Goal: Navigation & Orientation: Find specific page/section

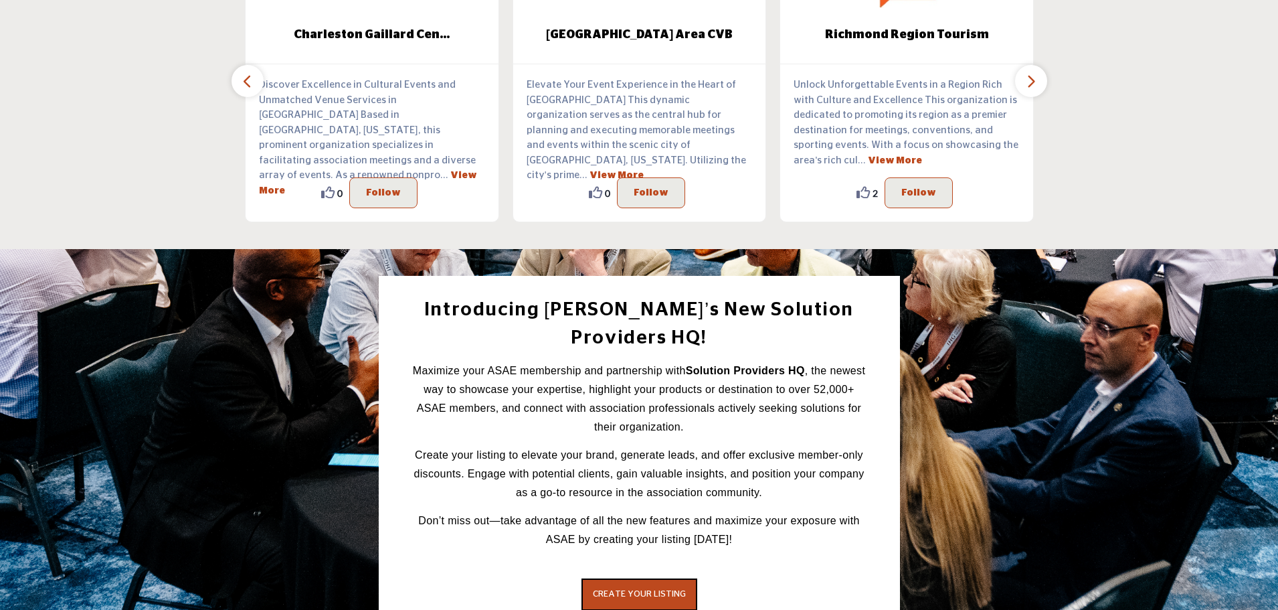
scroll to position [1354, 0]
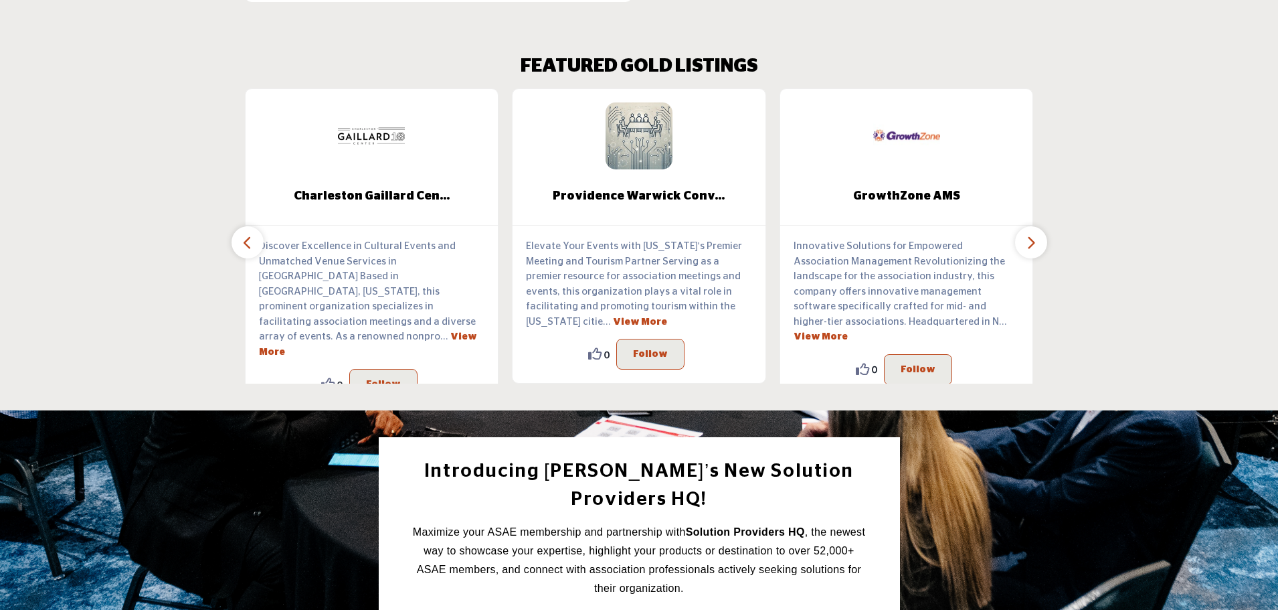
scroll to position [1265, 0]
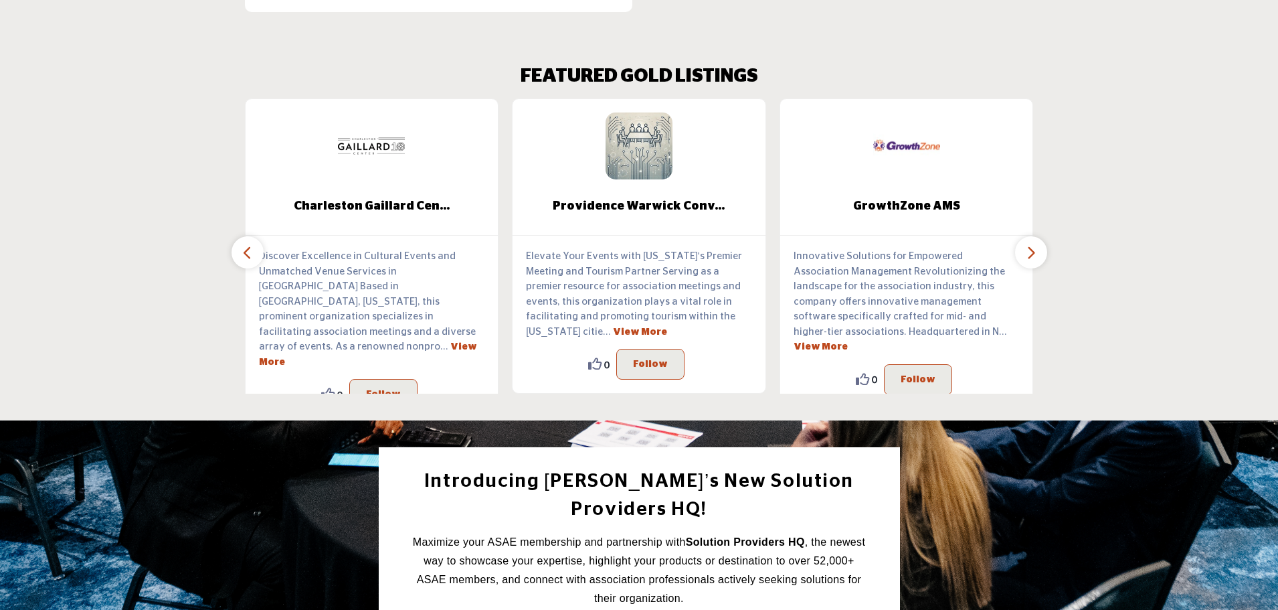
click at [249, 244] on icon "button" at bounding box center [247, 252] width 11 height 17
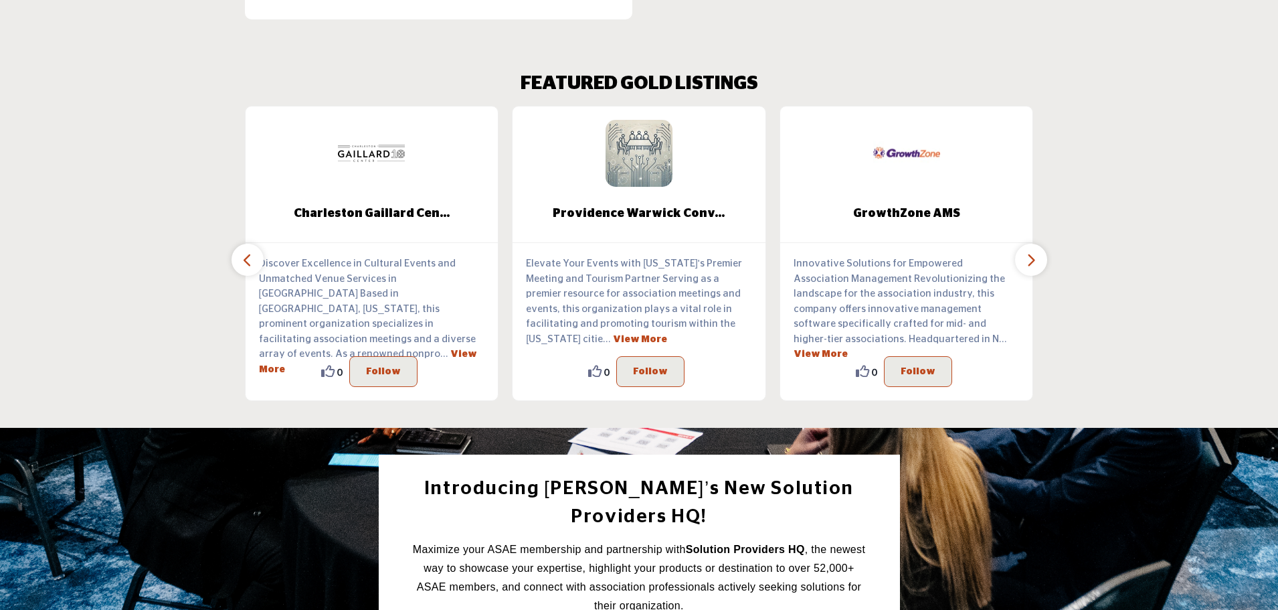
scroll to position [1329, 0]
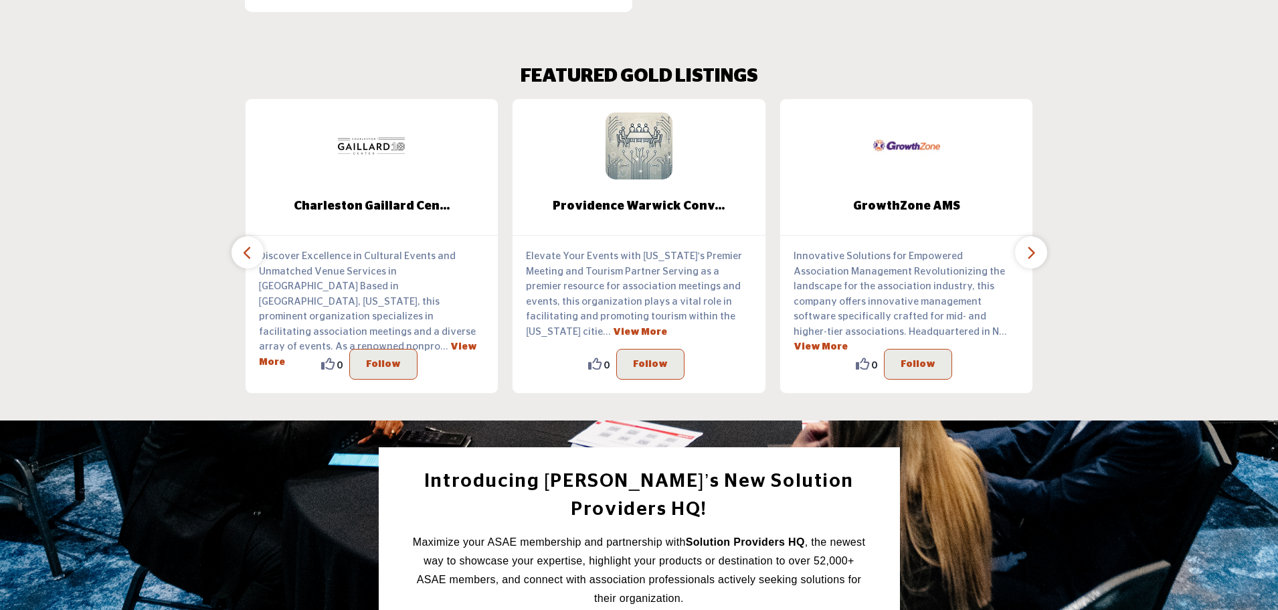
click at [249, 244] on icon "button" at bounding box center [247, 252] width 11 height 17
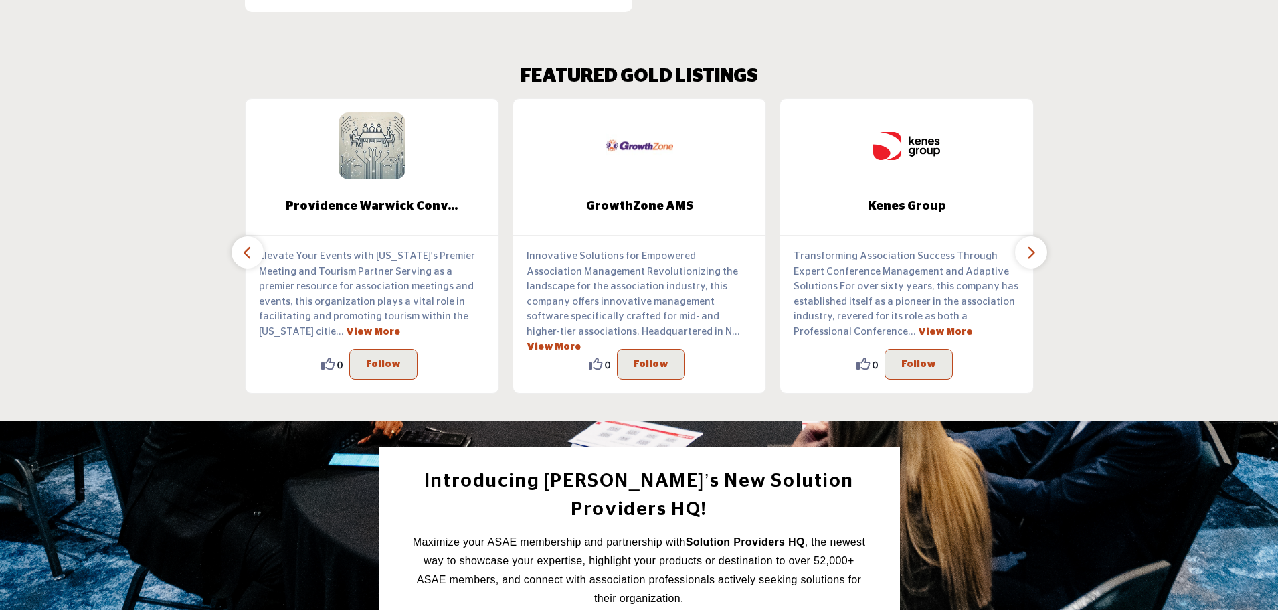
click at [252, 245] on icon "button" at bounding box center [247, 252] width 11 height 17
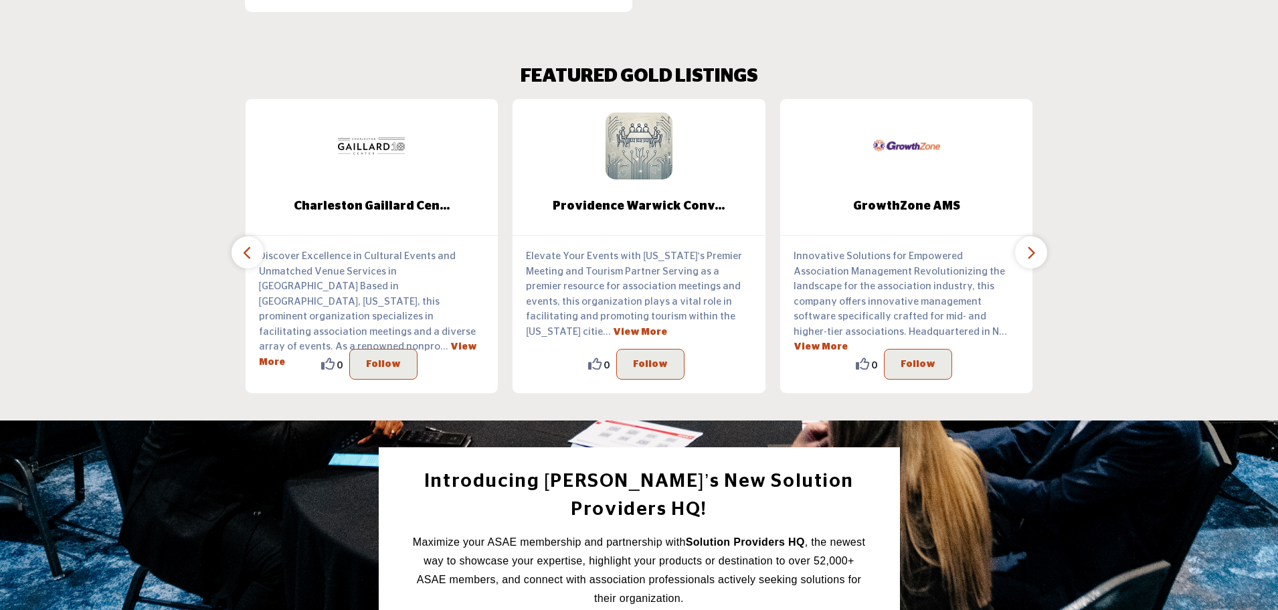
click at [254, 246] on button "button" at bounding box center [248, 252] width 32 height 32
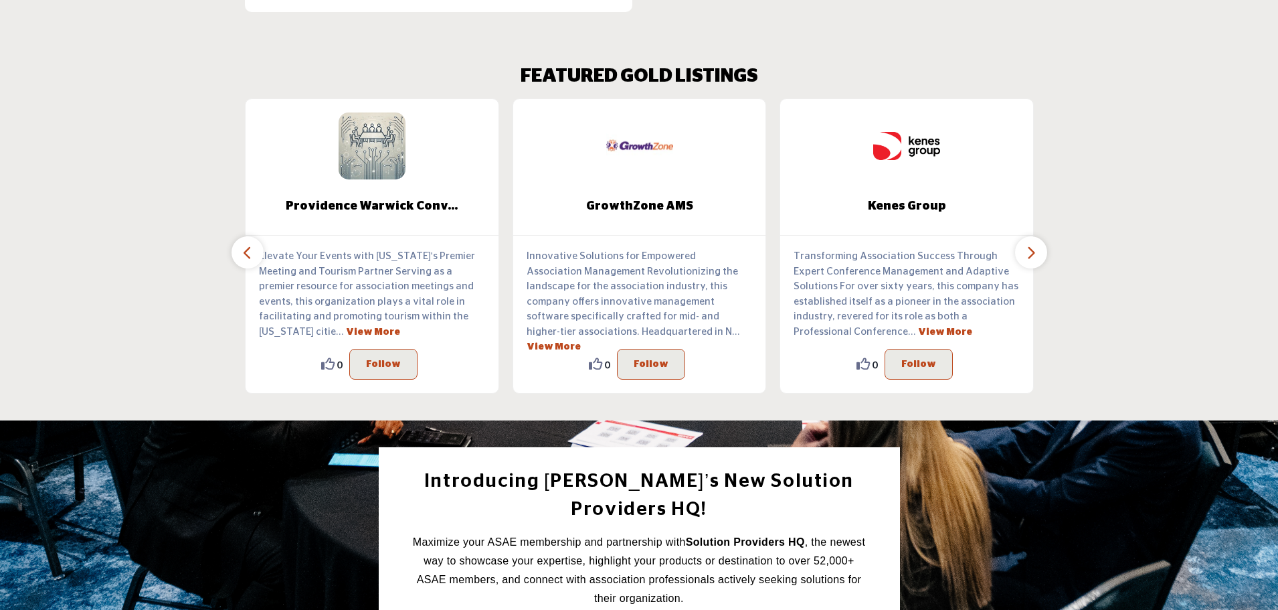
click at [254, 242] on button "button" at bounding box center [248, 252] width 32 height 32
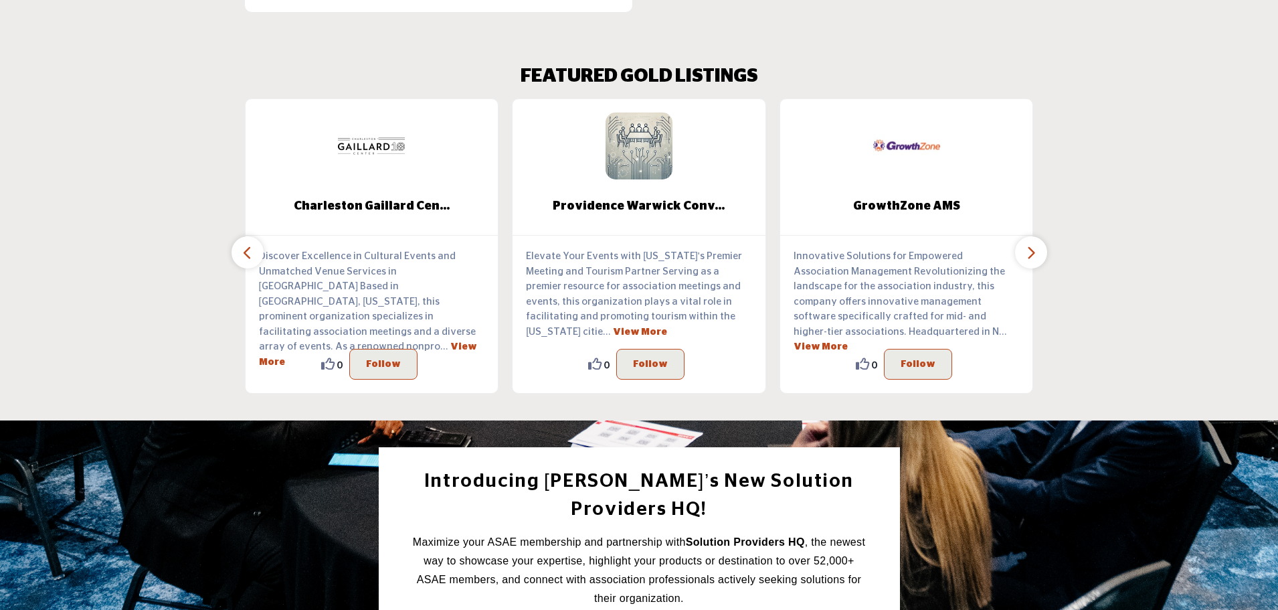
click at [1031, 244] on icon "button" at bounding box center [1031, 252] width 11 height 17
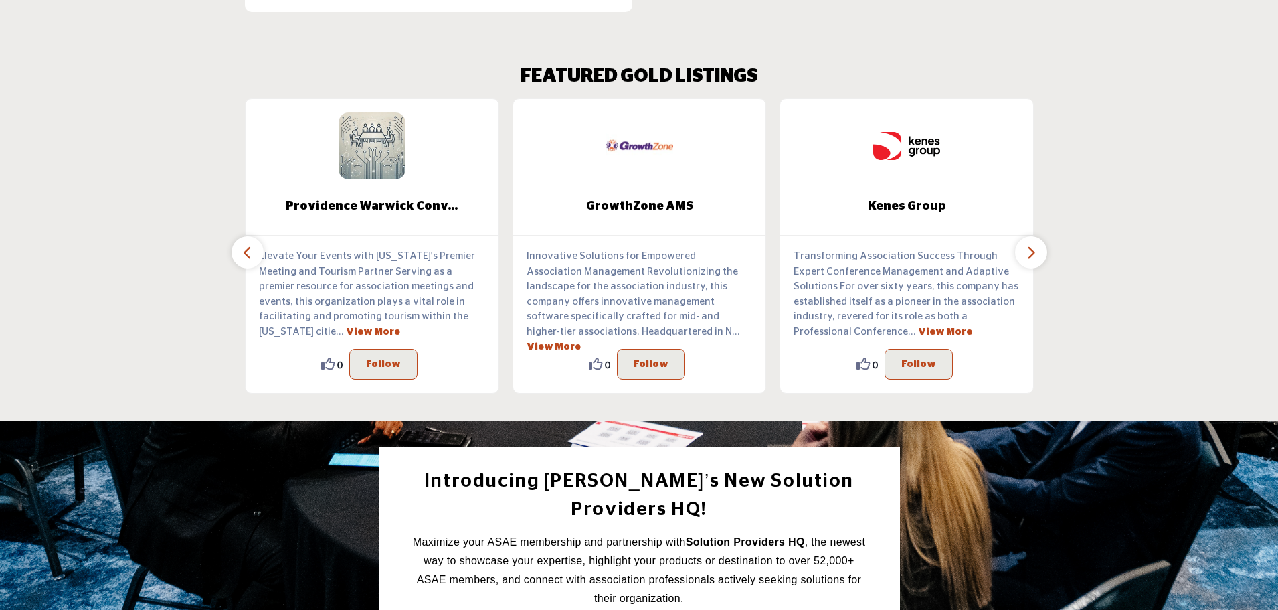
click at [1031, 244] on icon "button" at bounding box center [1031, 252] width 11 height 17
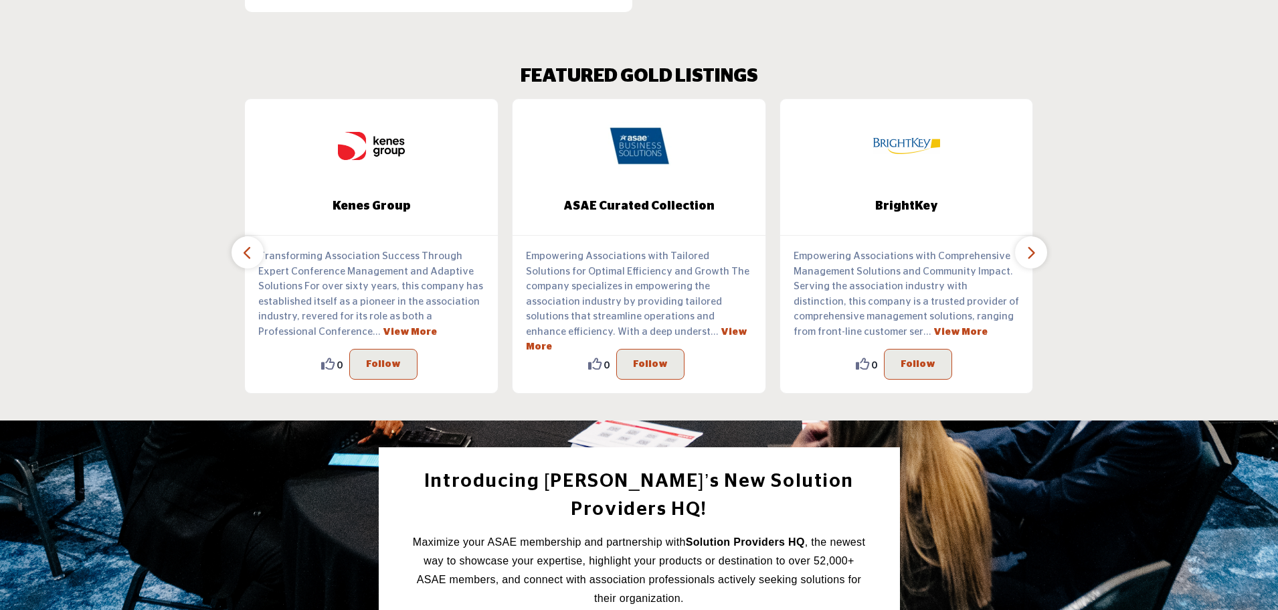
click at [1031, 244] on icon "button" at bounding box center [1031, 252] width 11 height 17
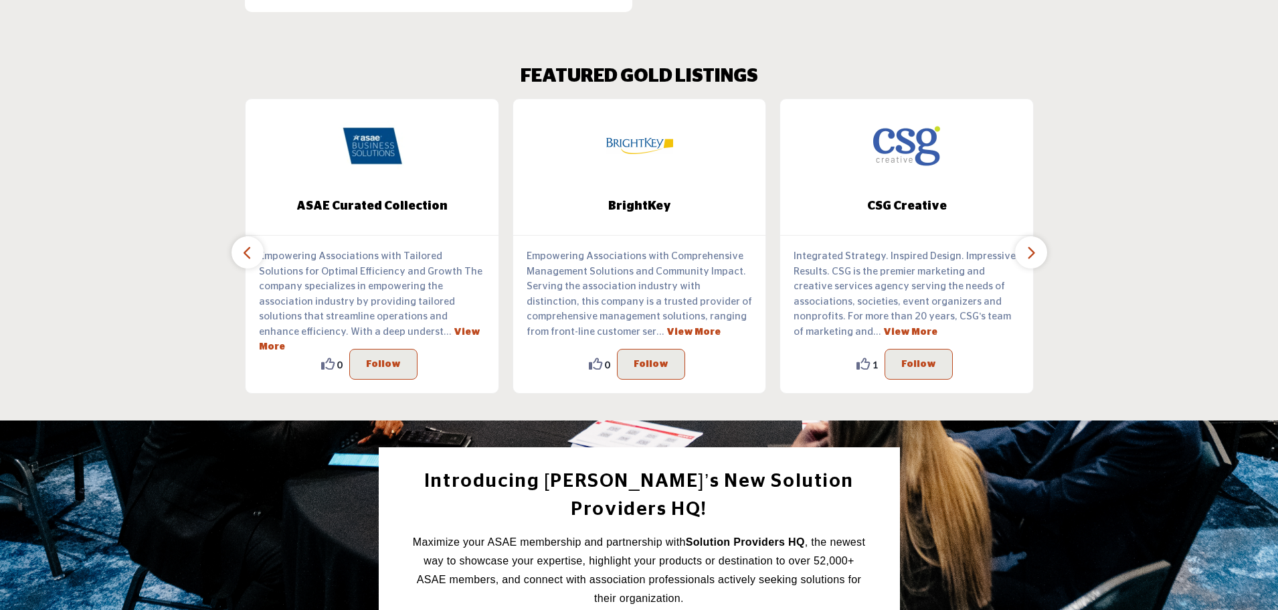
click at [1031, 244] on icon "button" at bounding box center [1031, 252] width 11 height 17
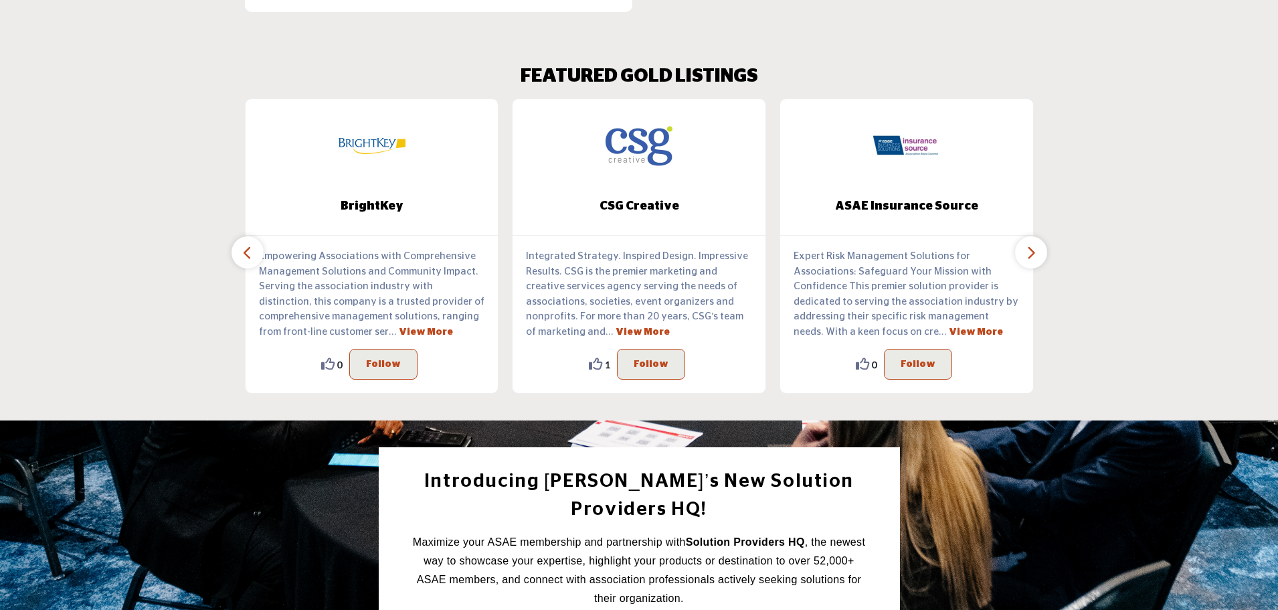
click at [1031, 244] on icon "button" at bounding box center [1031, 252] width 11 height 17
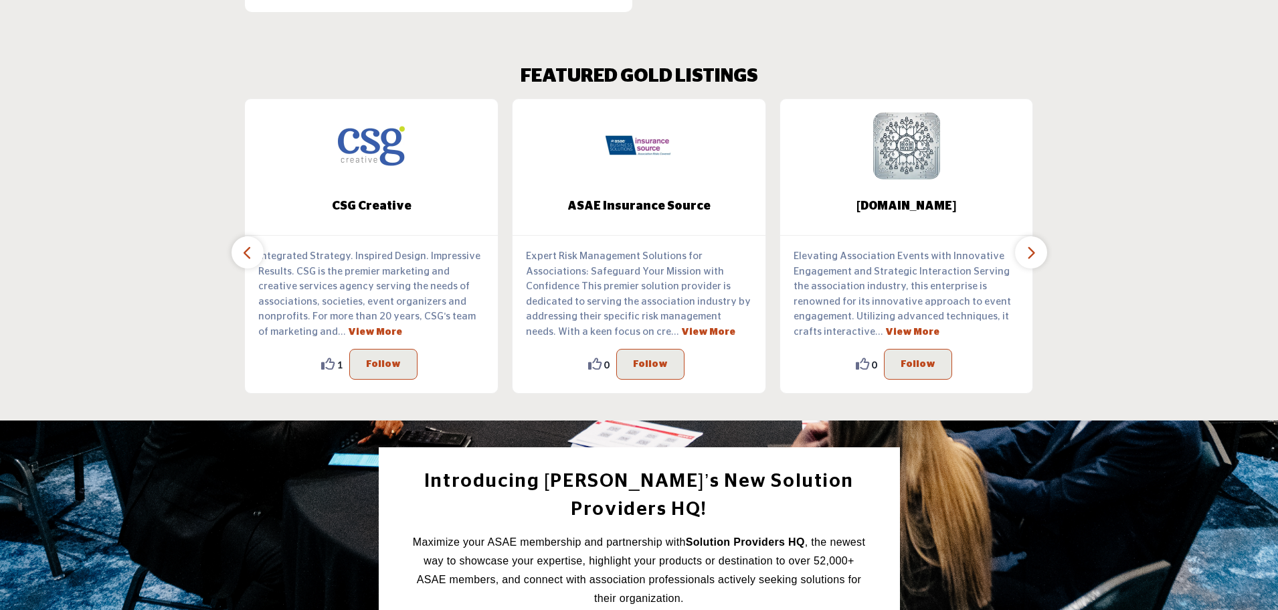
click at [1031, 244] on icon "button" at bounding box center [1031, 252] width 11 height 17
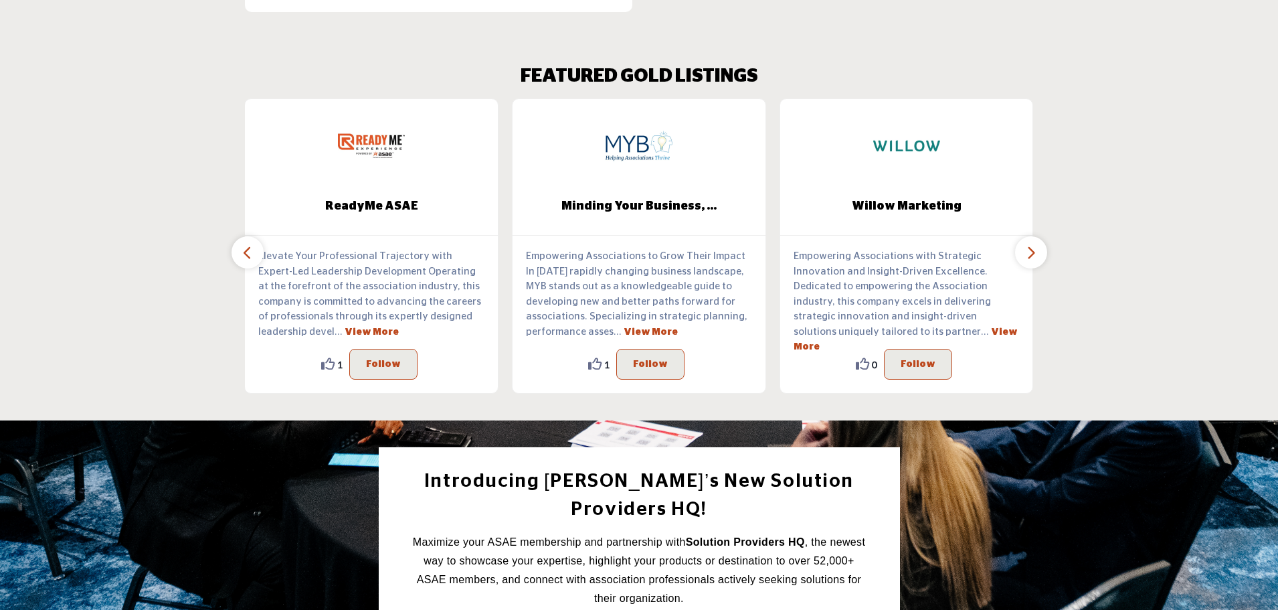
click at [1031, 244] on icon "button" at bounding box center [1031, 252] width 11 height 17
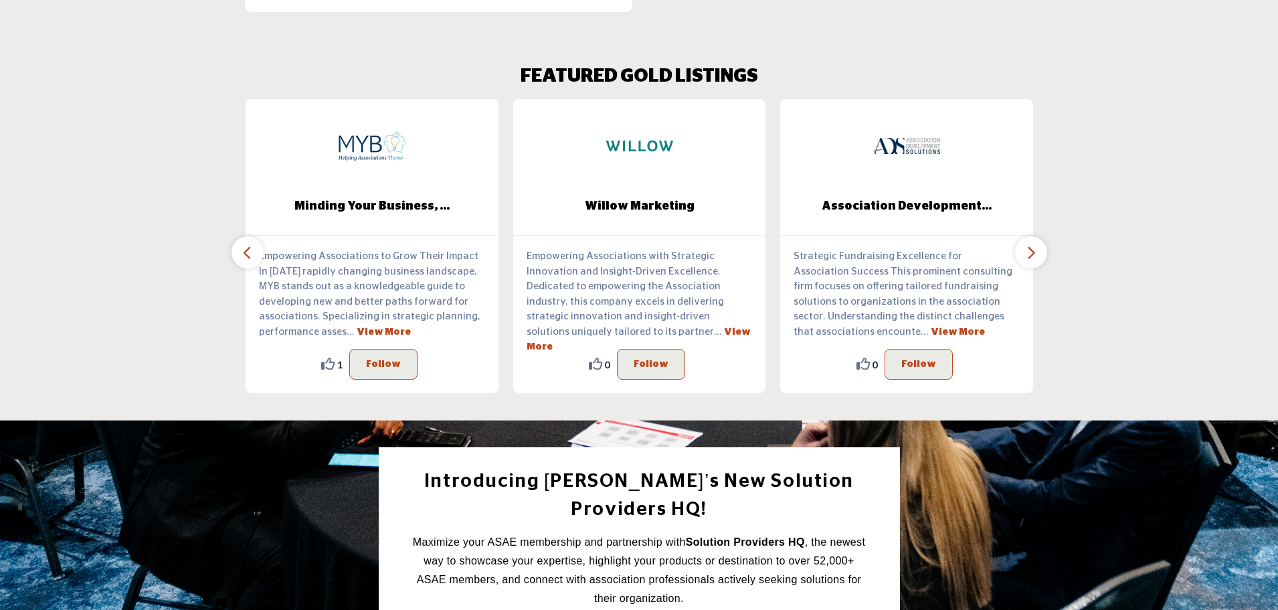
click at [1032, 244] on icon "button" at bounding box center [1031, 252] width 11 height 17
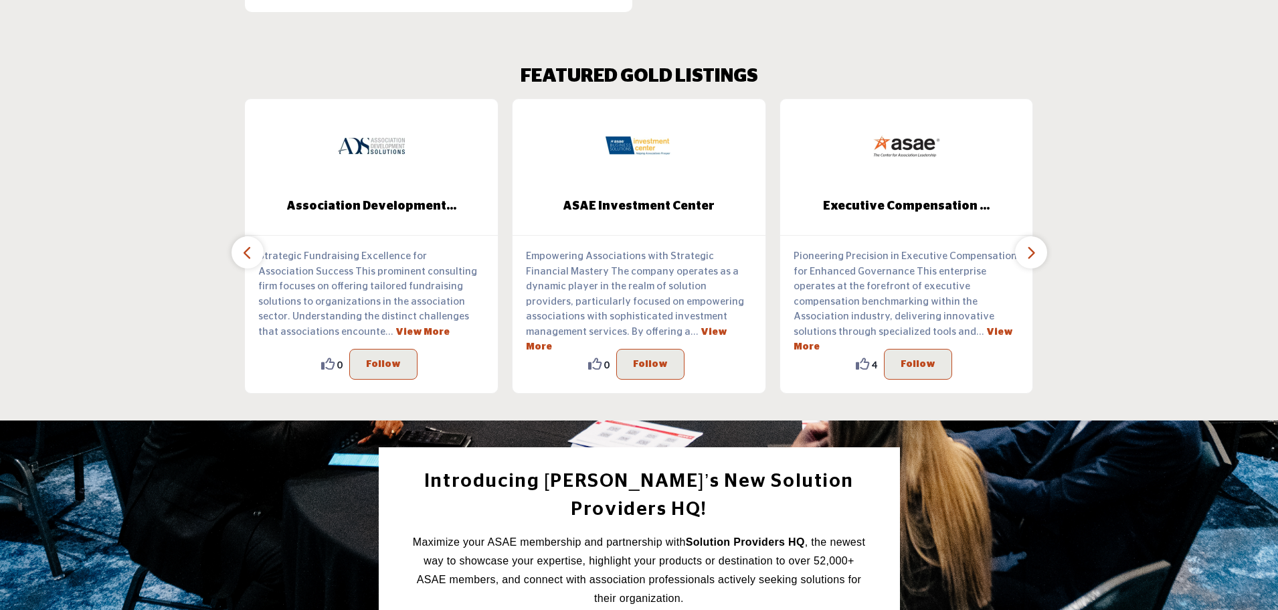
click at [1032, 244] on icon "button" at bounding box center [1031, 252] width 11 height 17
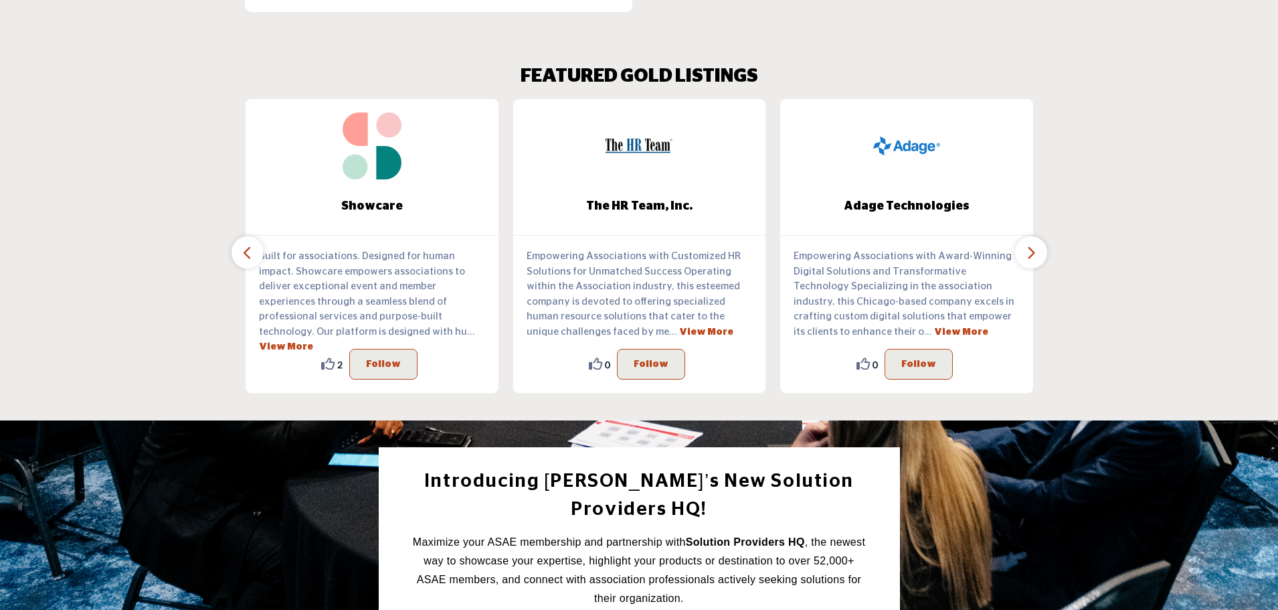
click at [1033, 244] on icon "button" at bounding box center [1031, 252] width 11 height 17
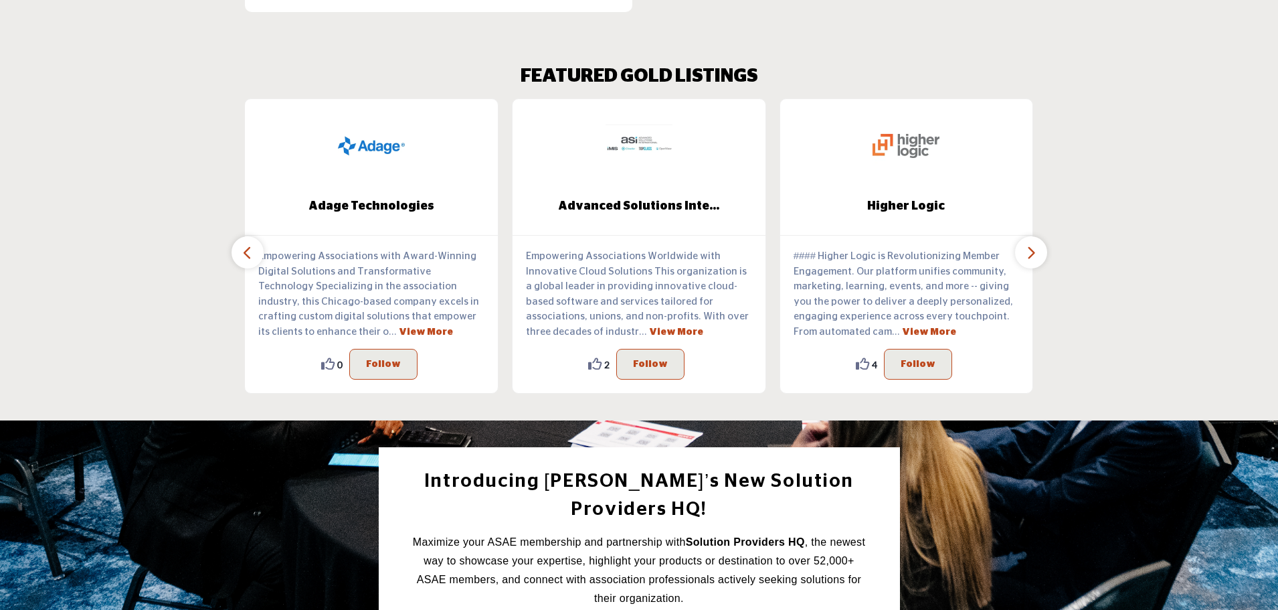
click at [1033, 244] on icon "button" at bounding box center [1031, 252] width 11 height 17
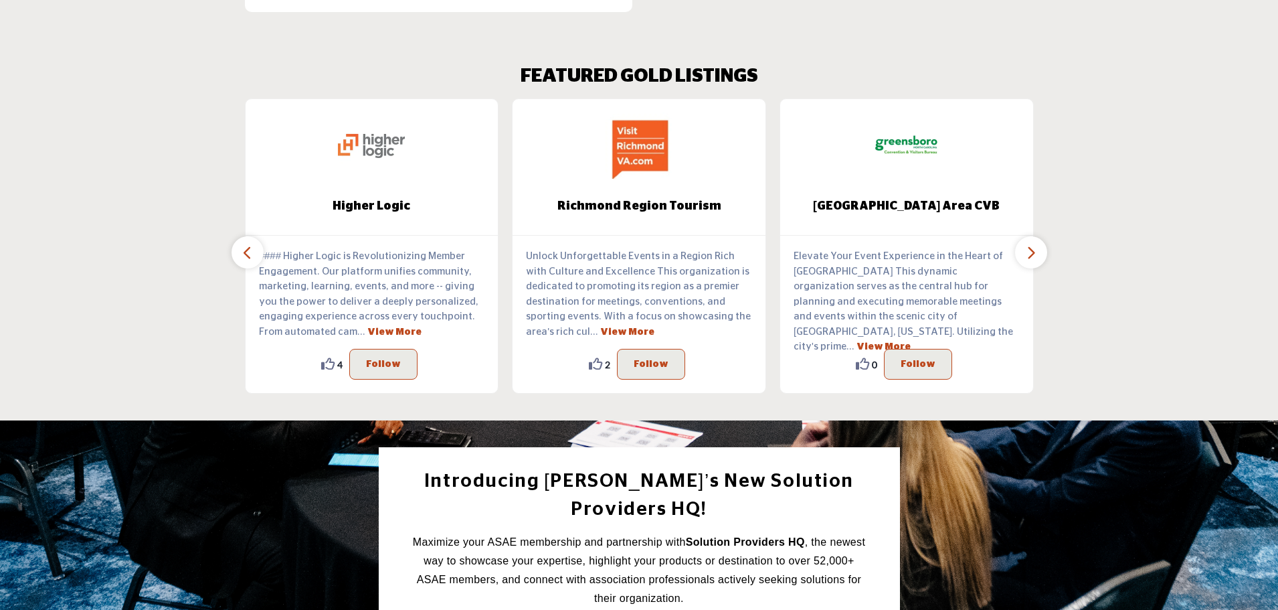
click at [1033, 245] on icon "button" at bounding box center [1031, 252] width 11 height 17
click at [243, 244] on icon "button" at bounding box center [247, 252] width 11 height 17
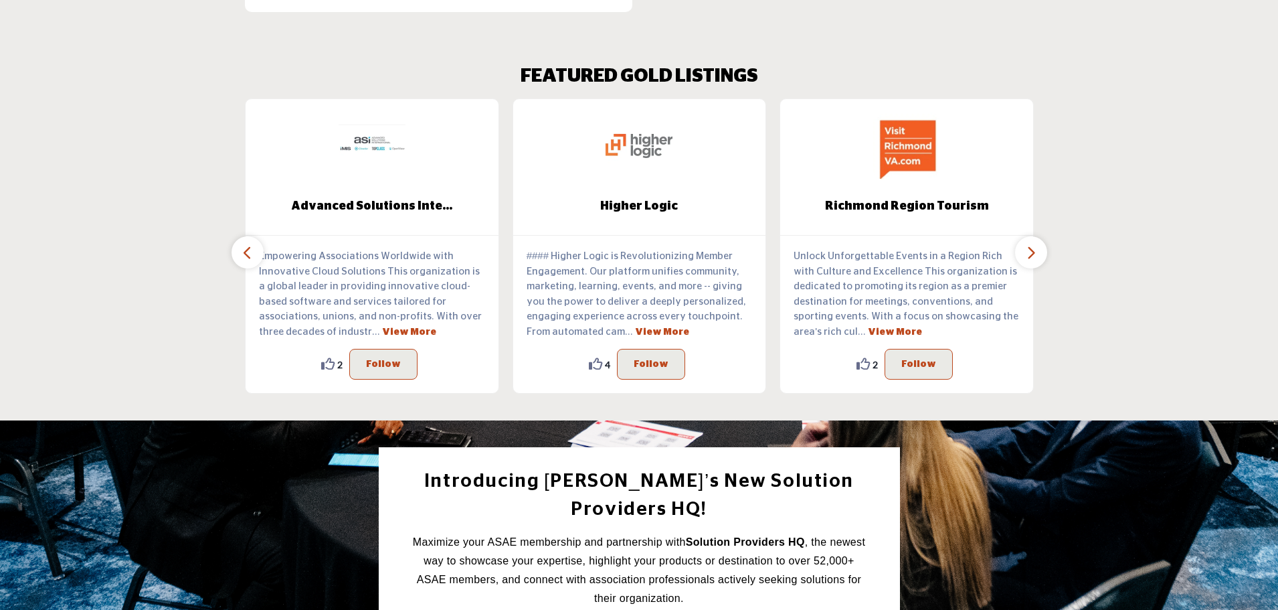
click at [243, 244] on icon "button" at bounding box center [247, 252] width 11 height 17
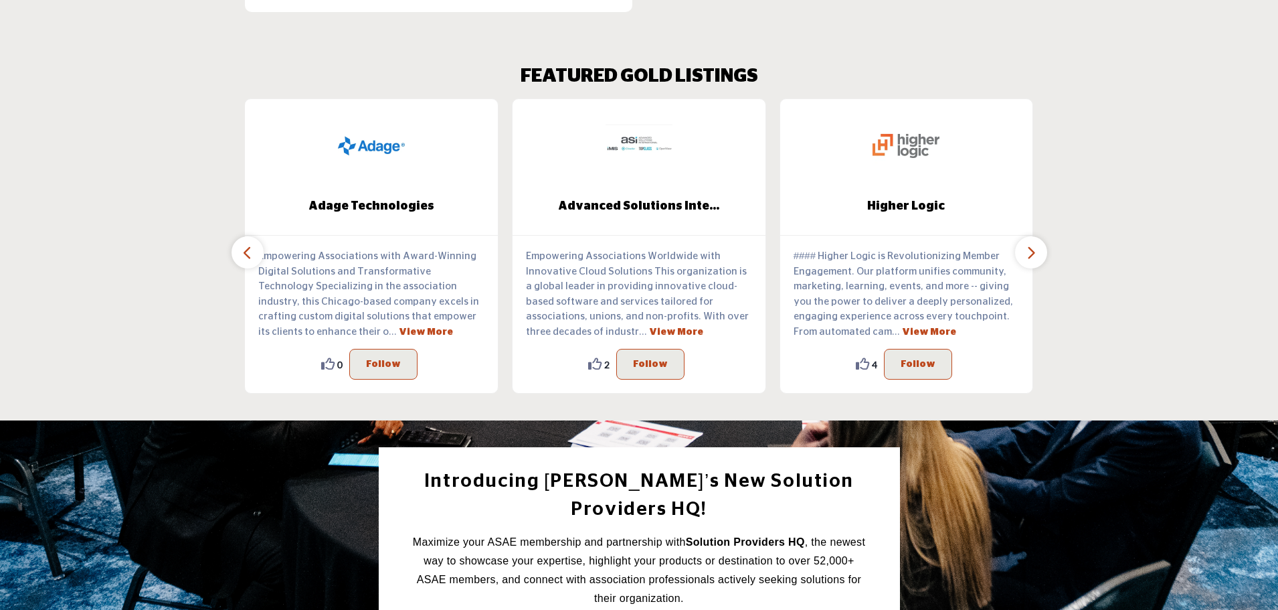
click at [243, 244] on icon "button" at bounding box center [247, 252] width 11 height 17
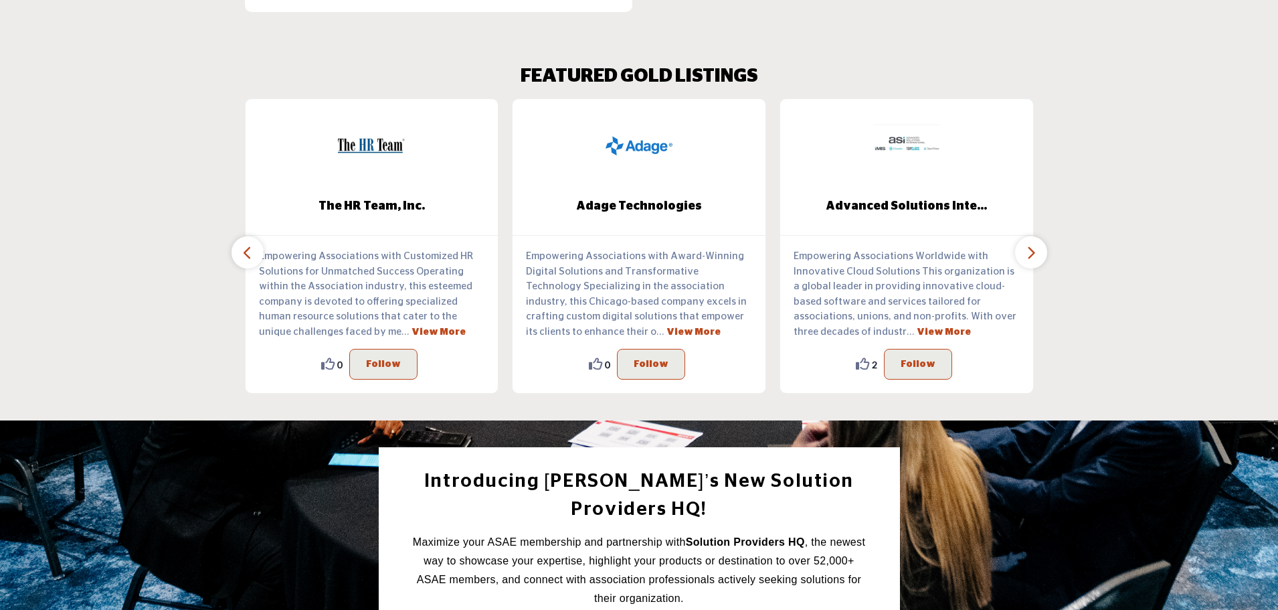
click at [243, 244] on icon "button" at bounding box center [247, 252] width 11 height 17
click at [244, 244] on icon "button" at bounding box center [247, 252] width 11 height 17
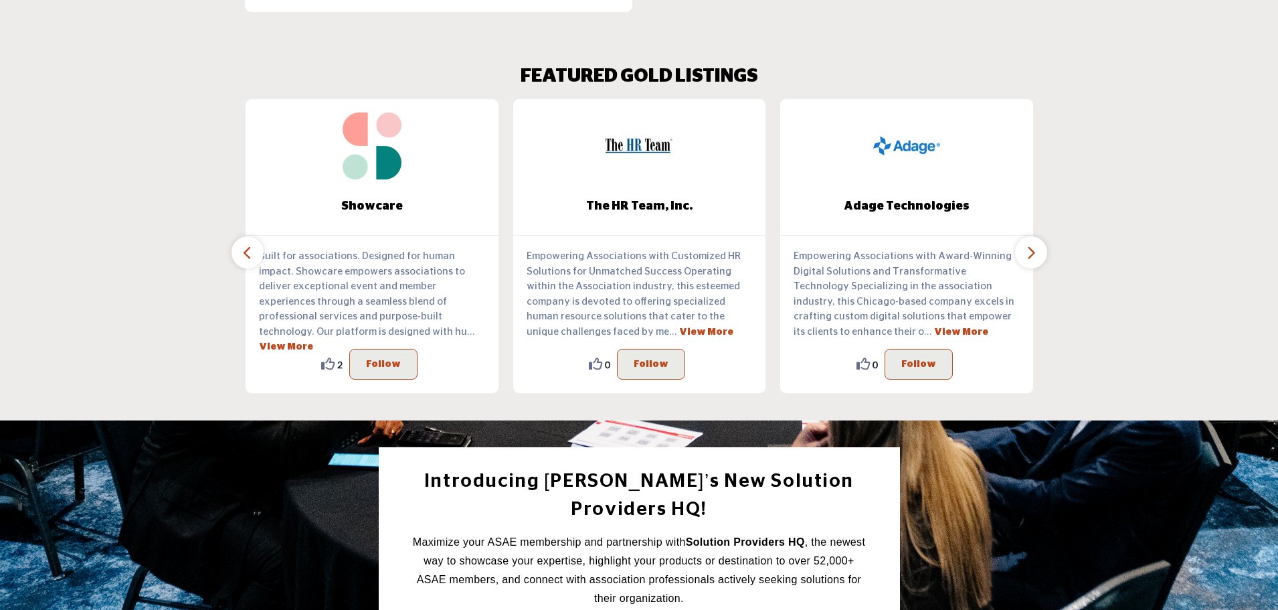
click at [244, 244] on icon "button" at bounding box center [247, 252] width 11 height 17
click at [248, 244] on icon "button" at bounding box center [247, 252] width 11 height 17
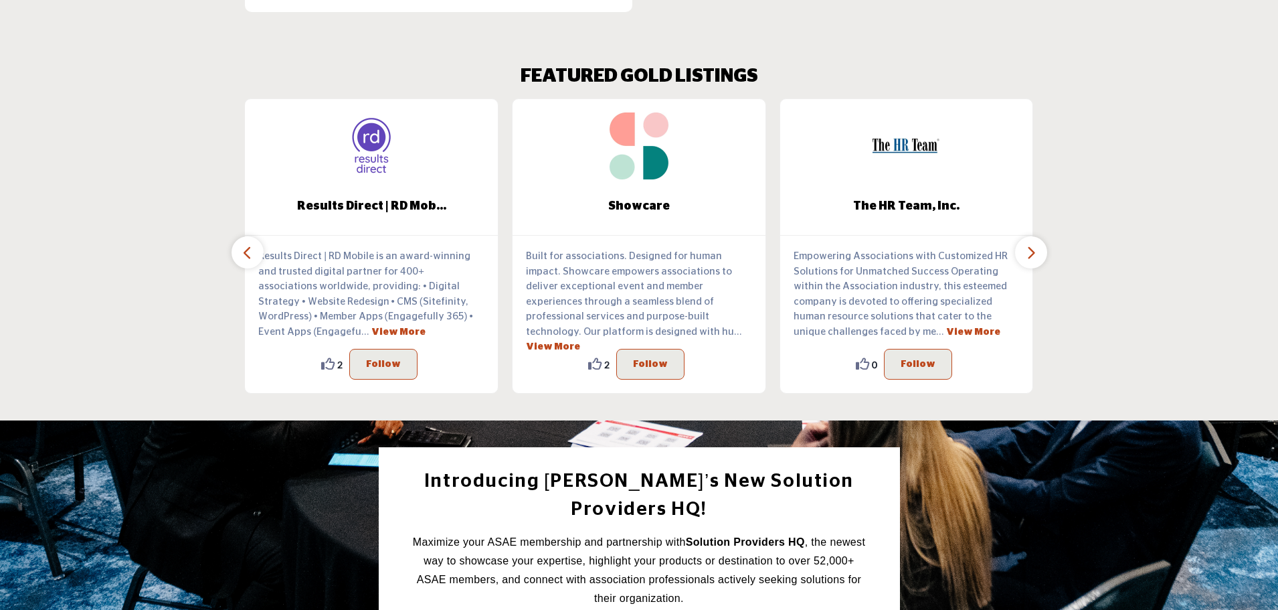
click at [244, 249] on button "button" at bounding box center [248, 252] width 32 height 32
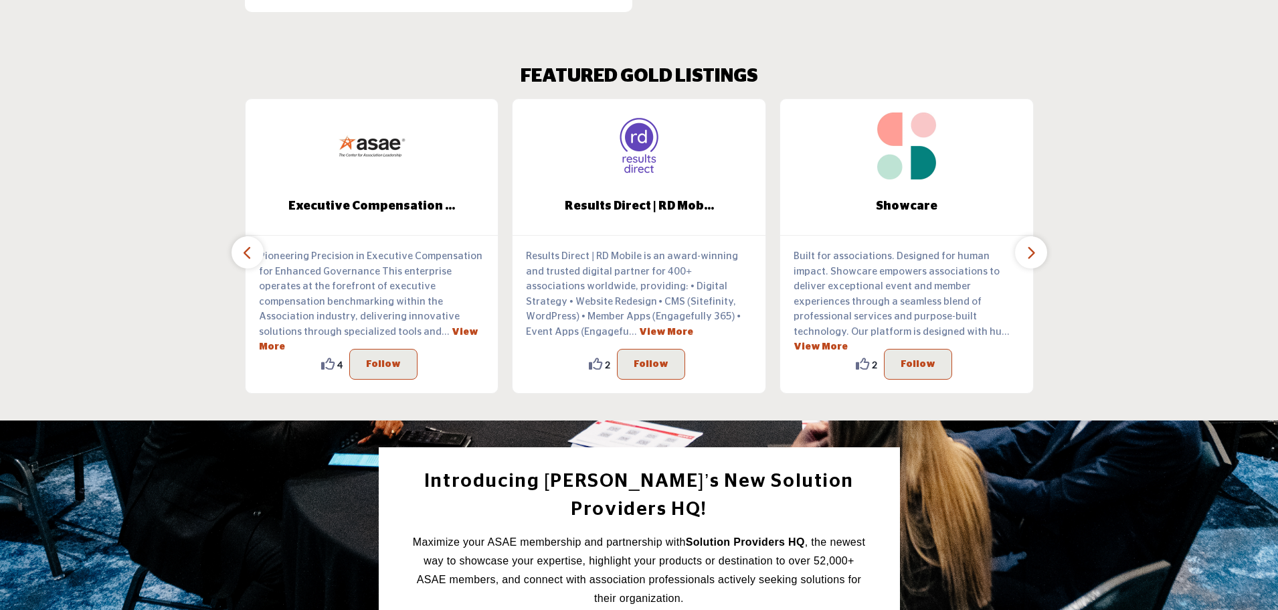
click at [244, 247] on button "button" at bounding box center [248, 252] width 32 height 32
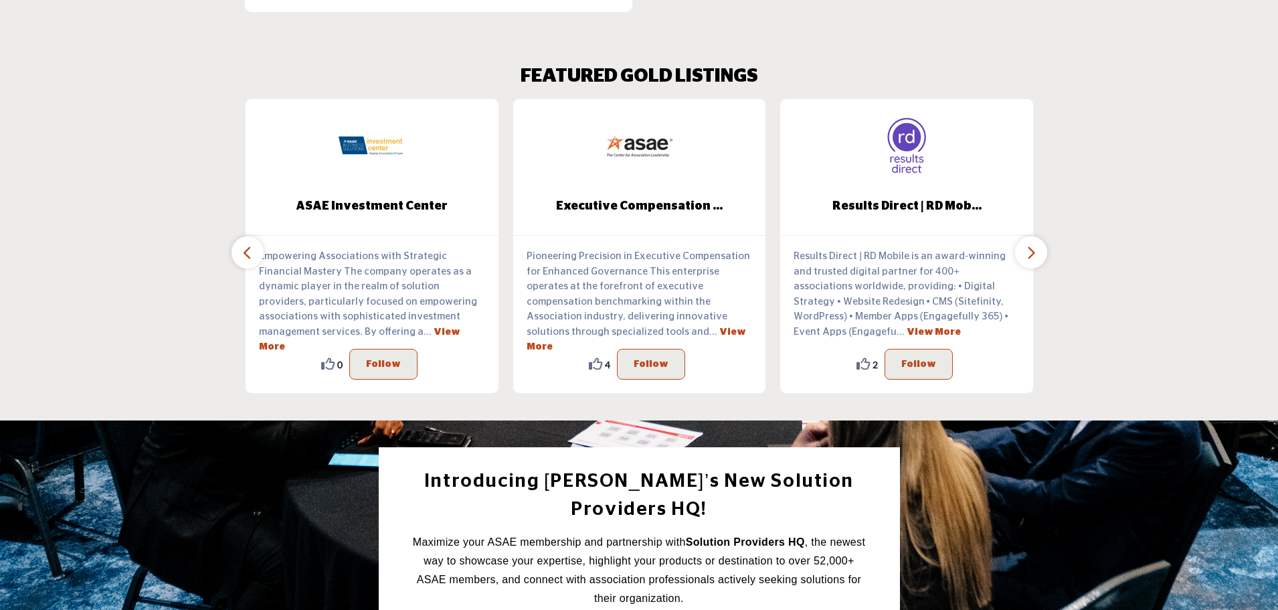
click at [244, 247] on button "button" at bounding box center [248, 252] width 32 height 32
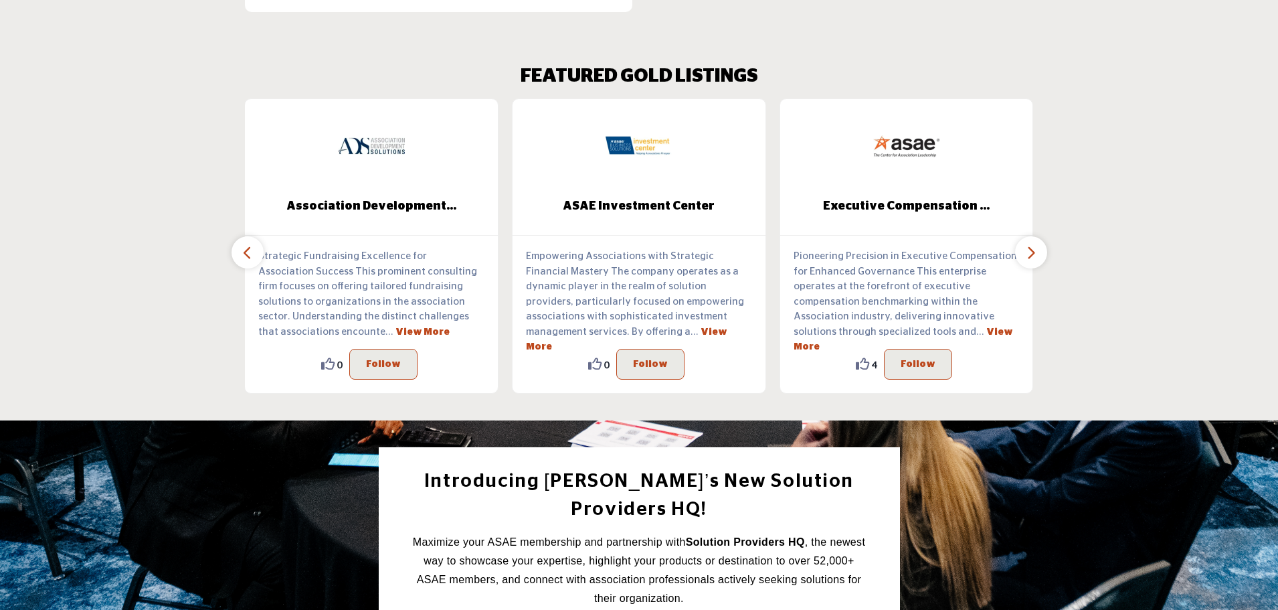
click at [244, 247] on button "button" at bounding box center [248, 252] width 32 height 32
click at [246, 249] on button "button" at bounding box center [248, 252] width 32 height 32
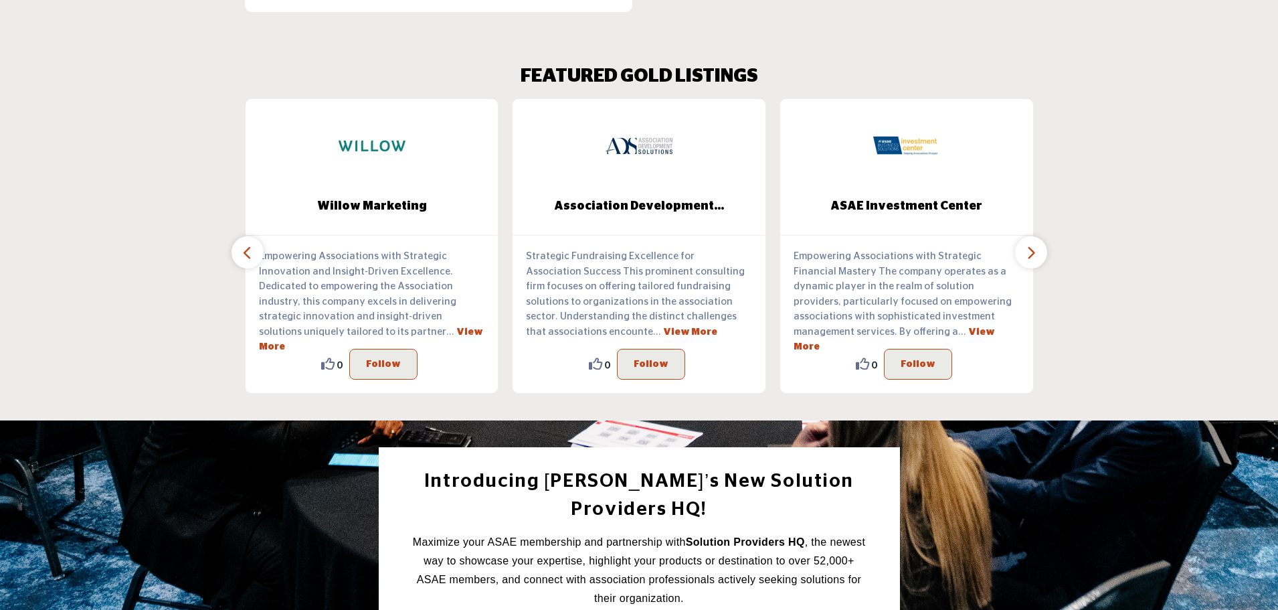
click at [246, 246] on icon "button" at bounding box center [247, 252] width 11 height 17
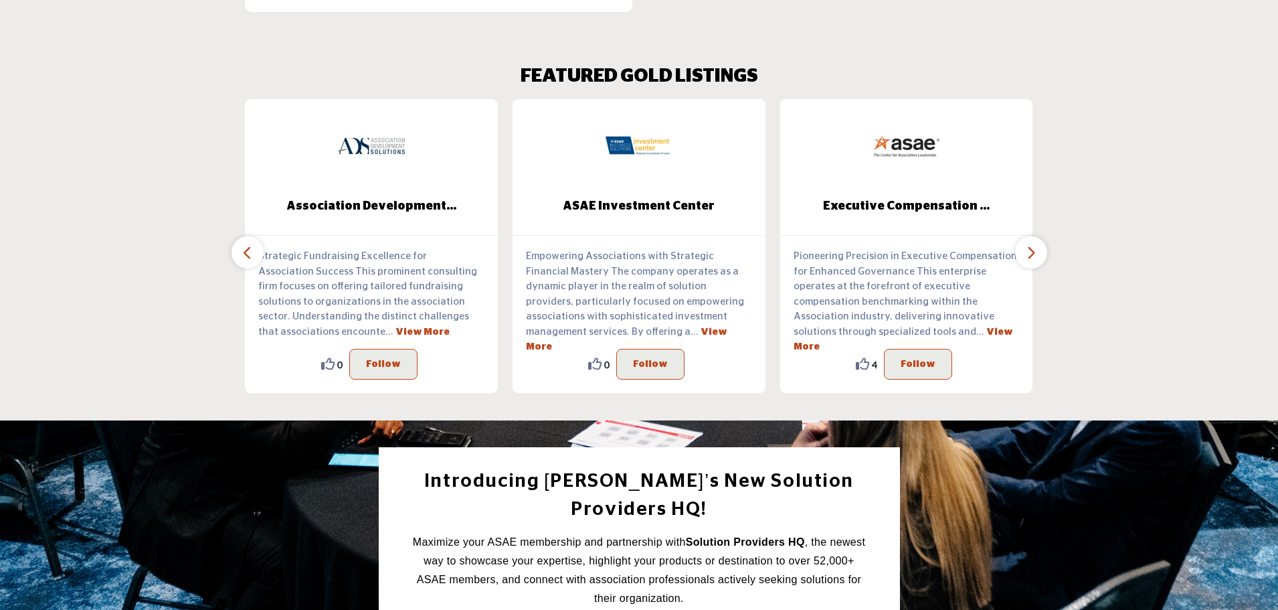
click at [246, 246] on icon "button" at bounding box center [247, 252] width 11 height 17
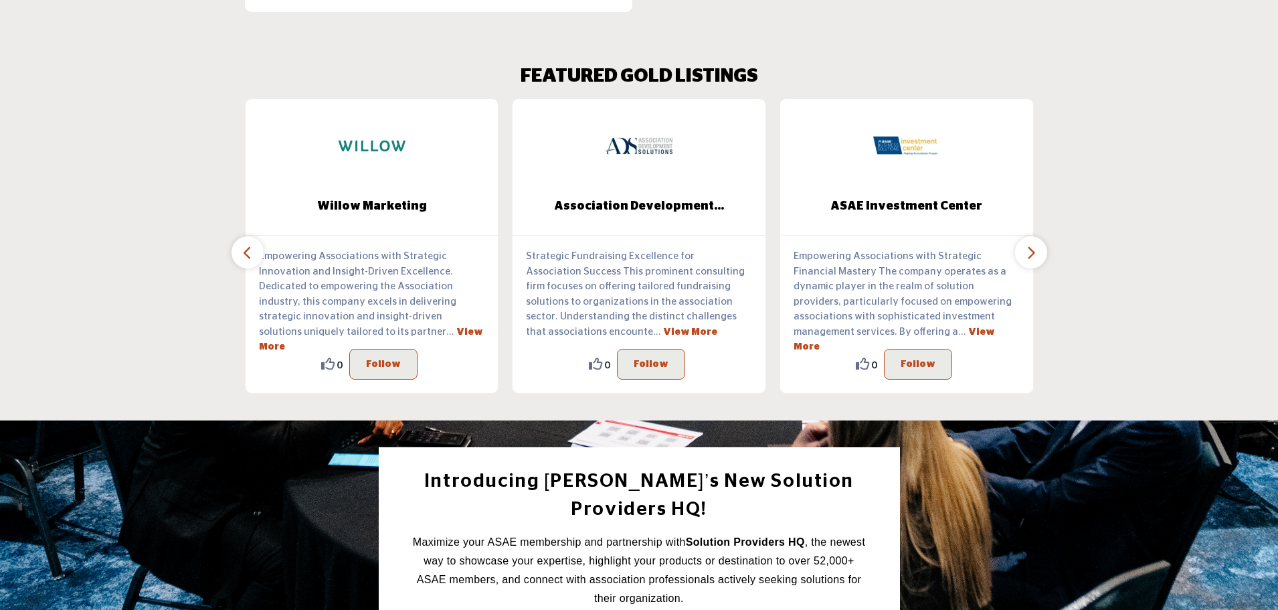
click at [246, 246] on icon "button" at bounding box center [247, 252] width 11 height 17
click at [241, 236] on button "button" at bounding box center [248, 252] width 32 height 32
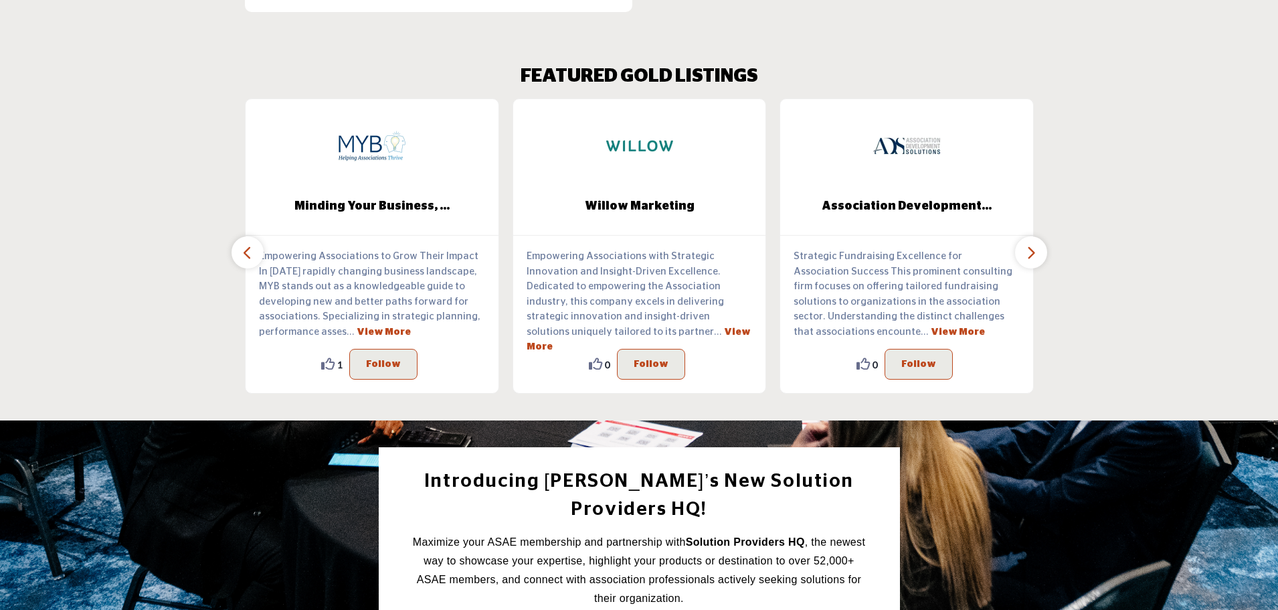
click at [241, 236] on button "button" at bounding box center [248, 252] width 32 height 32
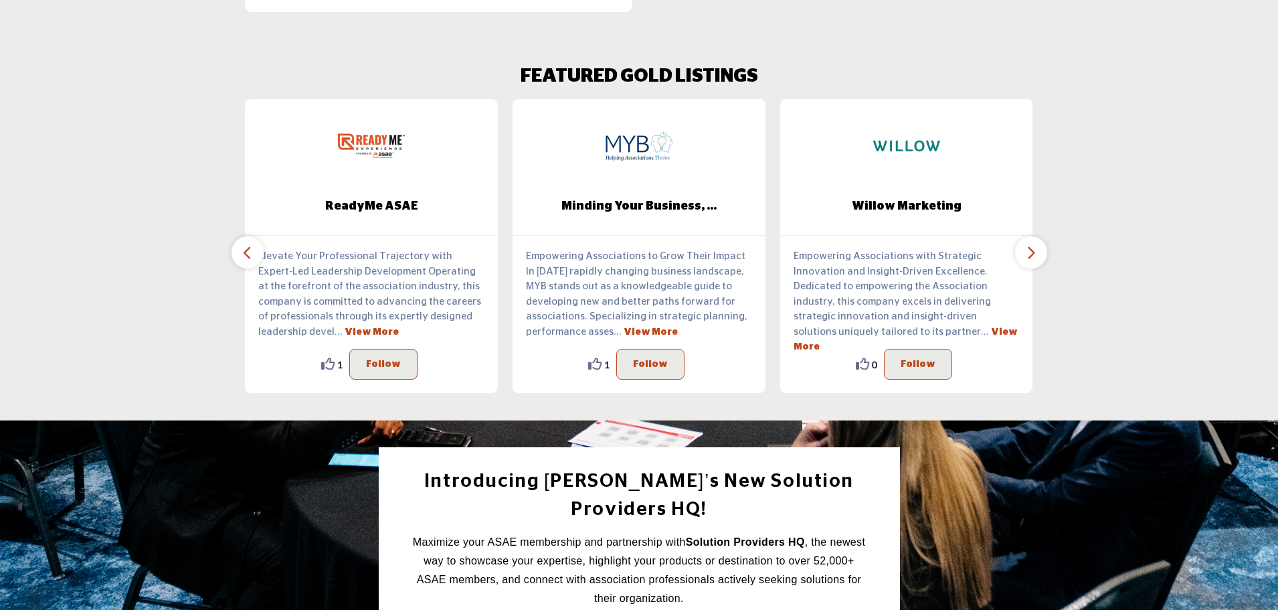
click at [241, 237] on button "button" at bounding box center [248, 252] width 32 height 32
click at [241, 238] on button "button" at bounding box center [248, 252] width 32 height 32
click at [253, 237] on button "button" at bounding box center [248, 252] width 32 height 32
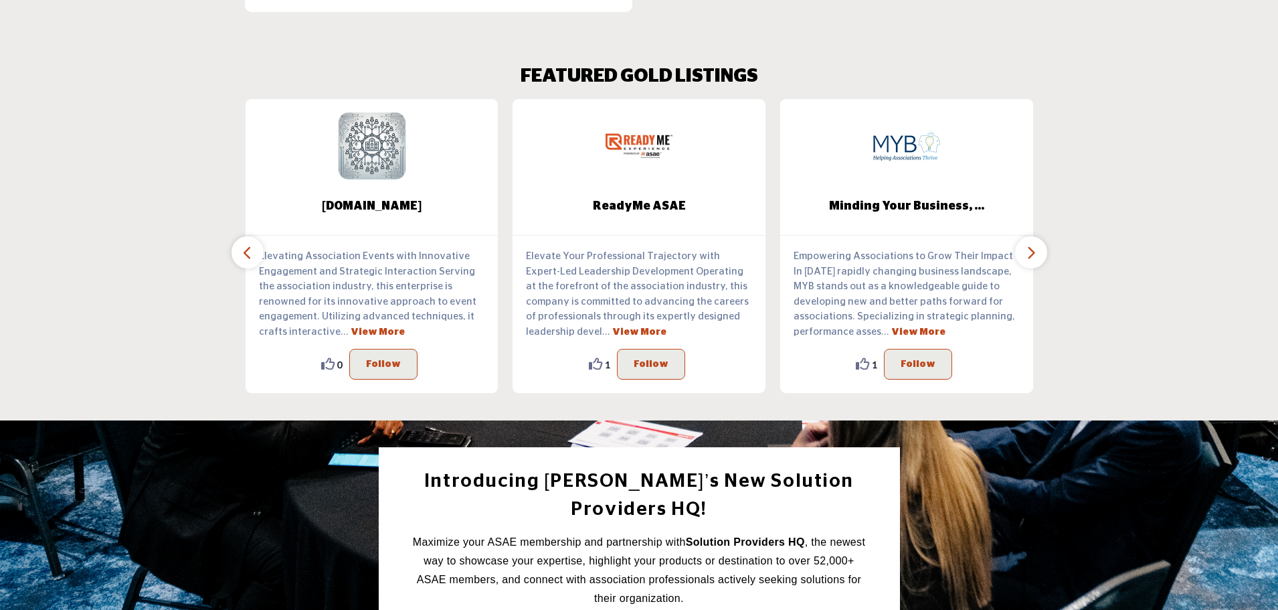
click at [253, 237] on button "button" at bounding box center [248, 252] width 32 height 32
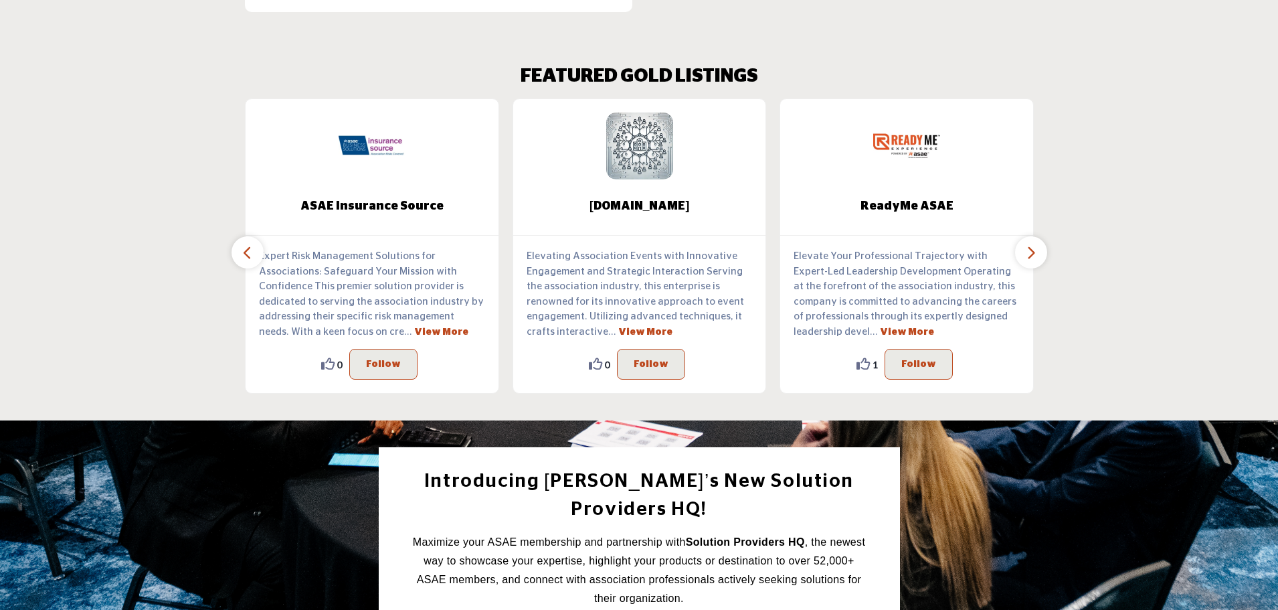
click at [253, 237] on button "button" at bounding box center [248, 252] width 32 height 32
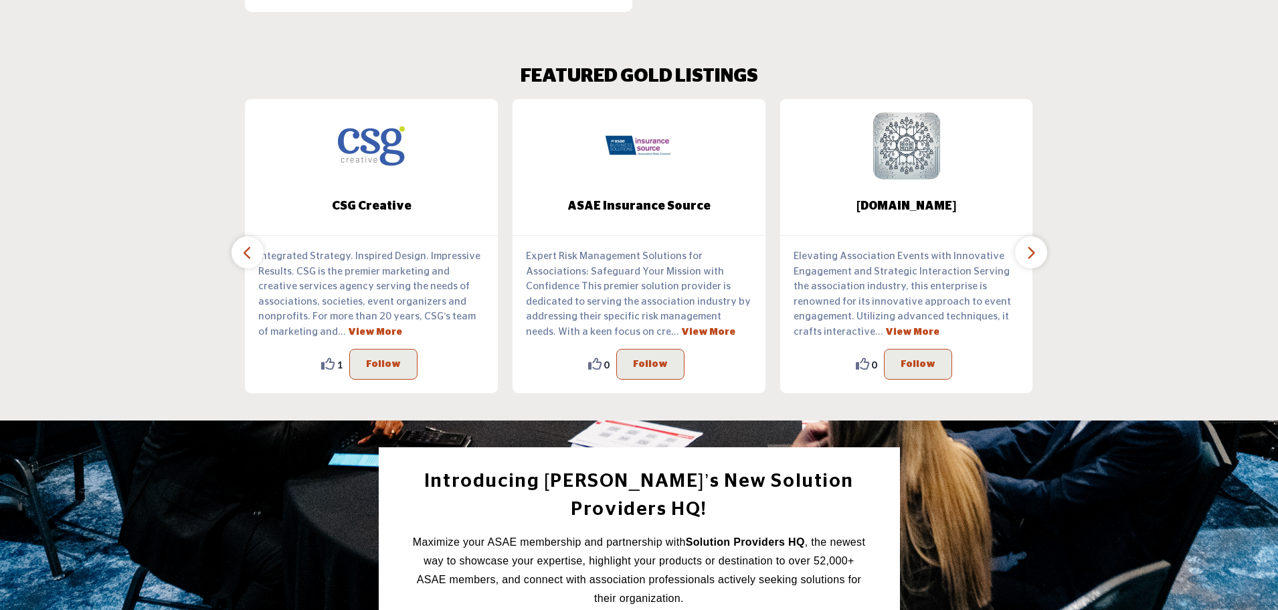
click at [253, 237] on button "button" at bounding box center [248, 252] width 32 height 32
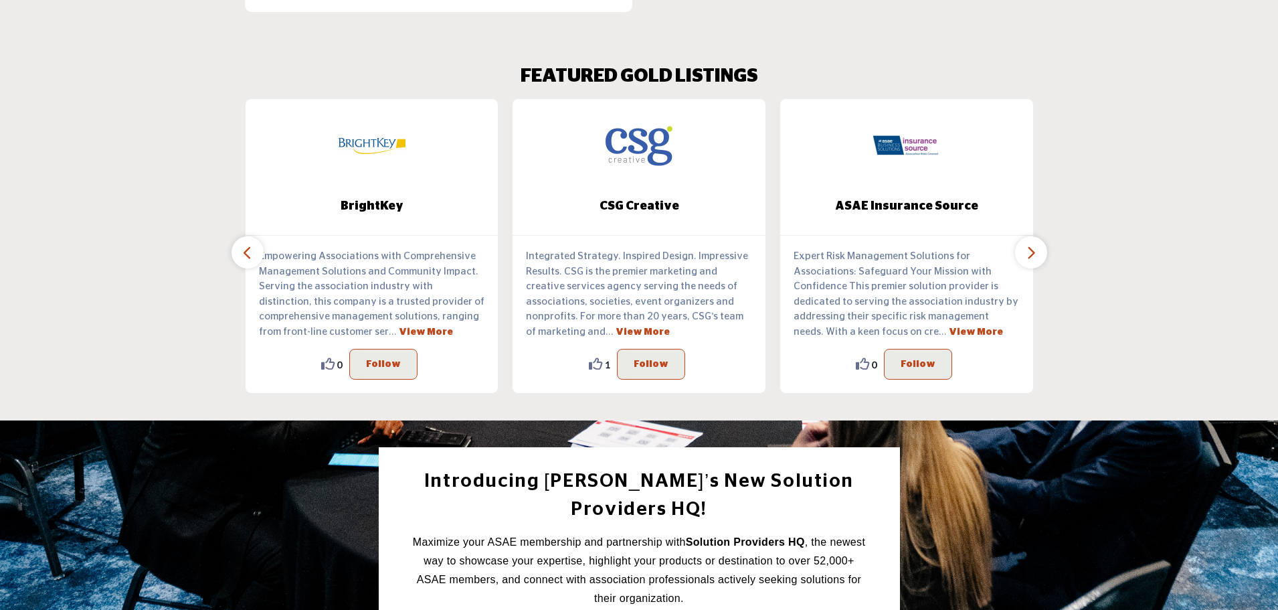
click at [253, 237] on button "button" at bounding box center [248, 252] width 32 height 32
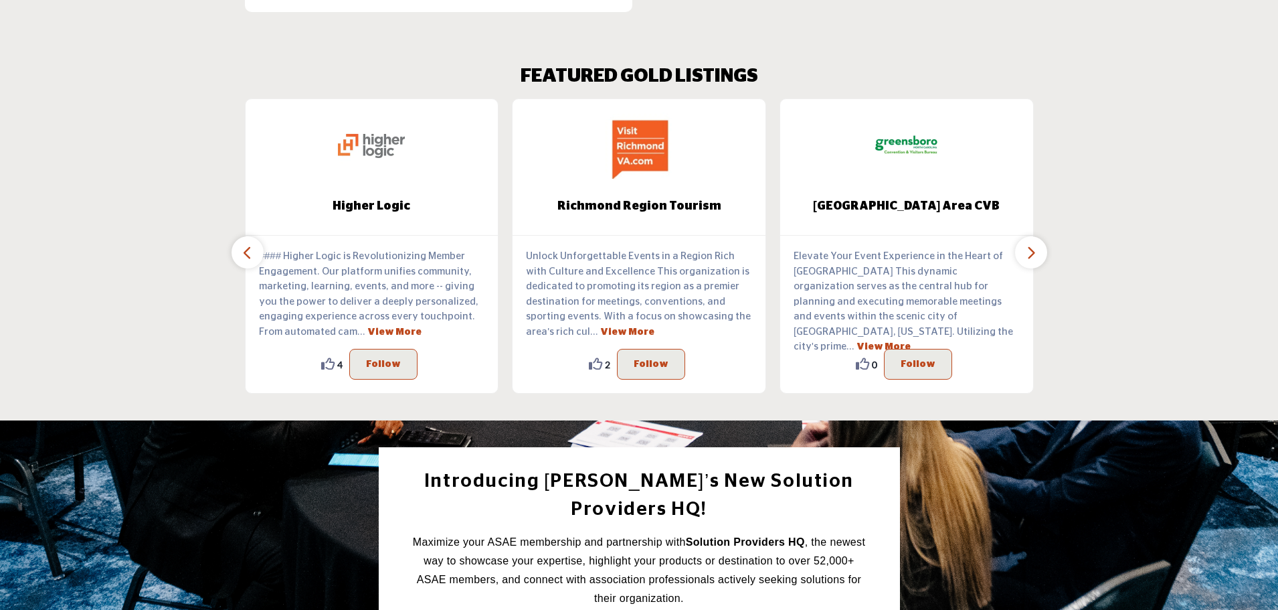
click at [1043, 243] on button "button" at bounding box center [1031, 252] width 32 height 32
click at [1038, 242] on button "button" at bounding box center [1031, 252] width 32 height 32
click at [1034, 244] on icon "button" at bounding box center [1031, 252] width 11 height 17
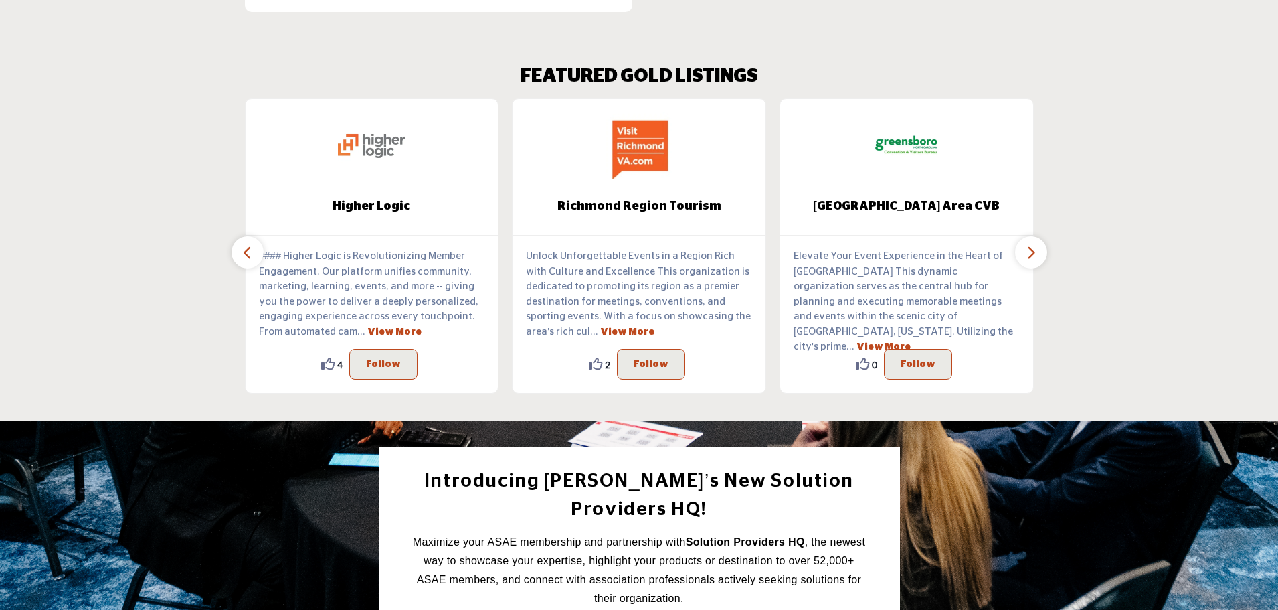
click at [248, 244] on icon "button" at bounding box center [247, 252] width 11 height 17
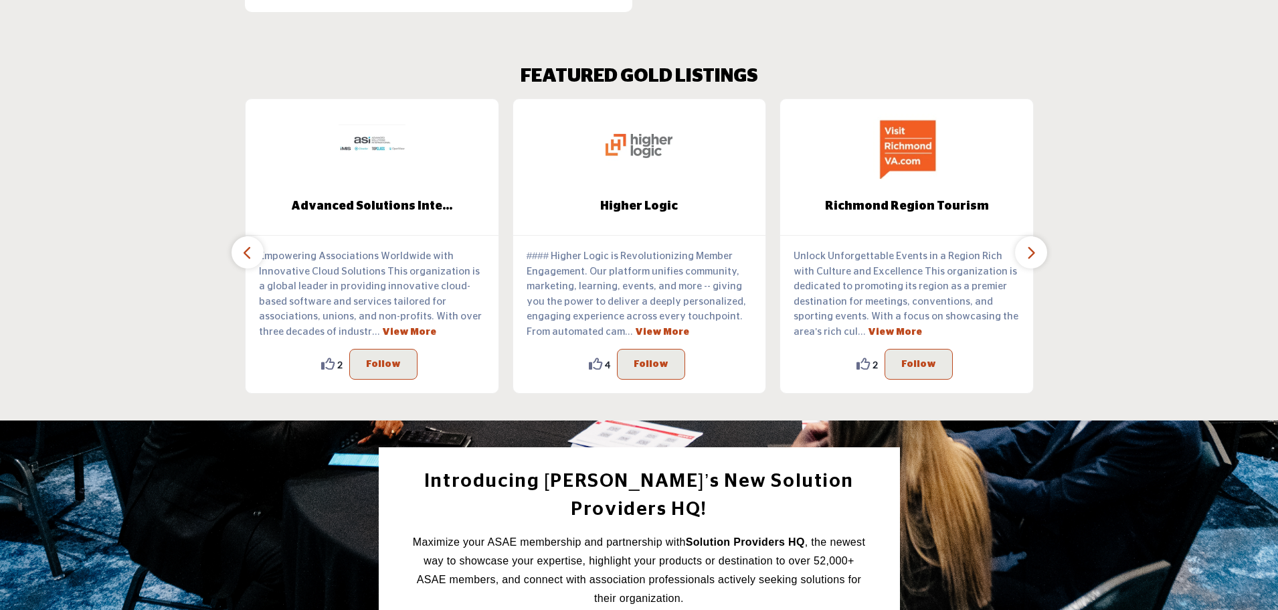
click at [248, 244] on icon "button" at bounding box center [247, 252] width 11 height 17
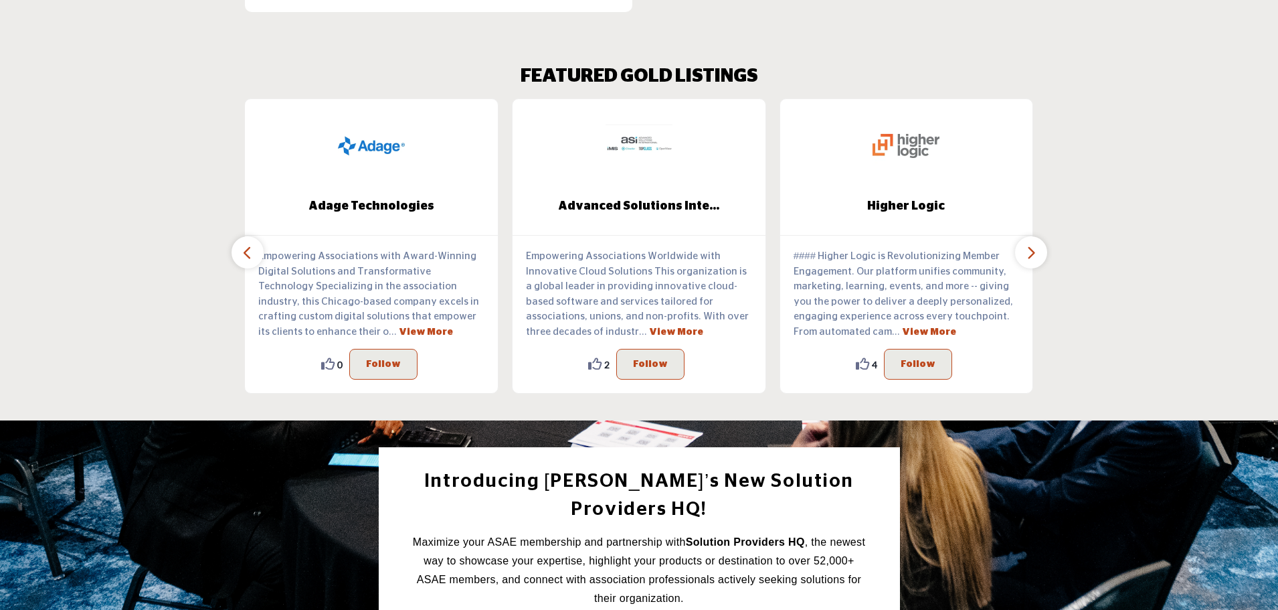
click at [248, 244] on icon "button" at bounding box center [247, 252] width 11 height 17
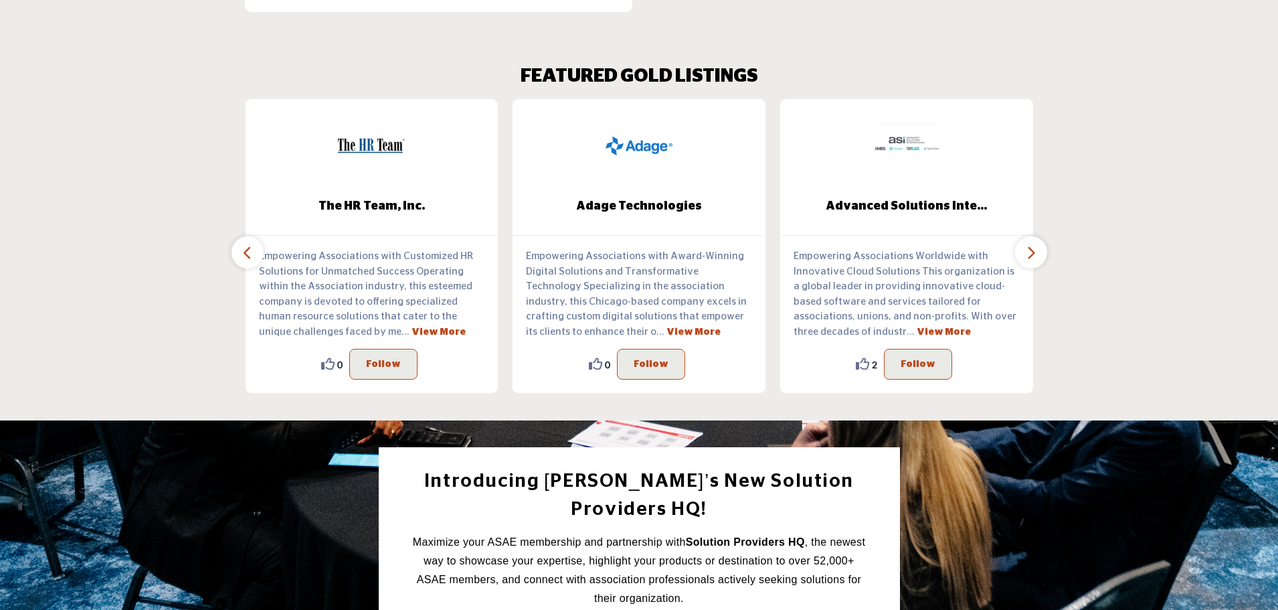
click at [248, 244] on icon "button" at bounding box center [247, 252] width 11 height 17
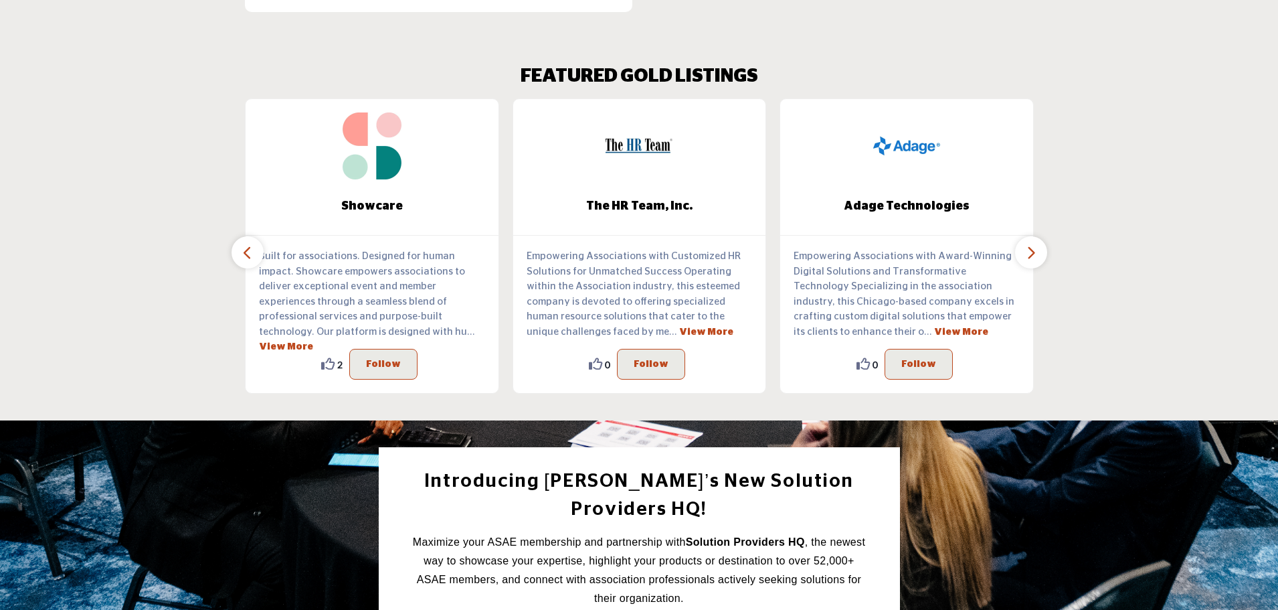
click at [248, 244] on icon "button" at bounding box center [247, 252] width 11 height 17
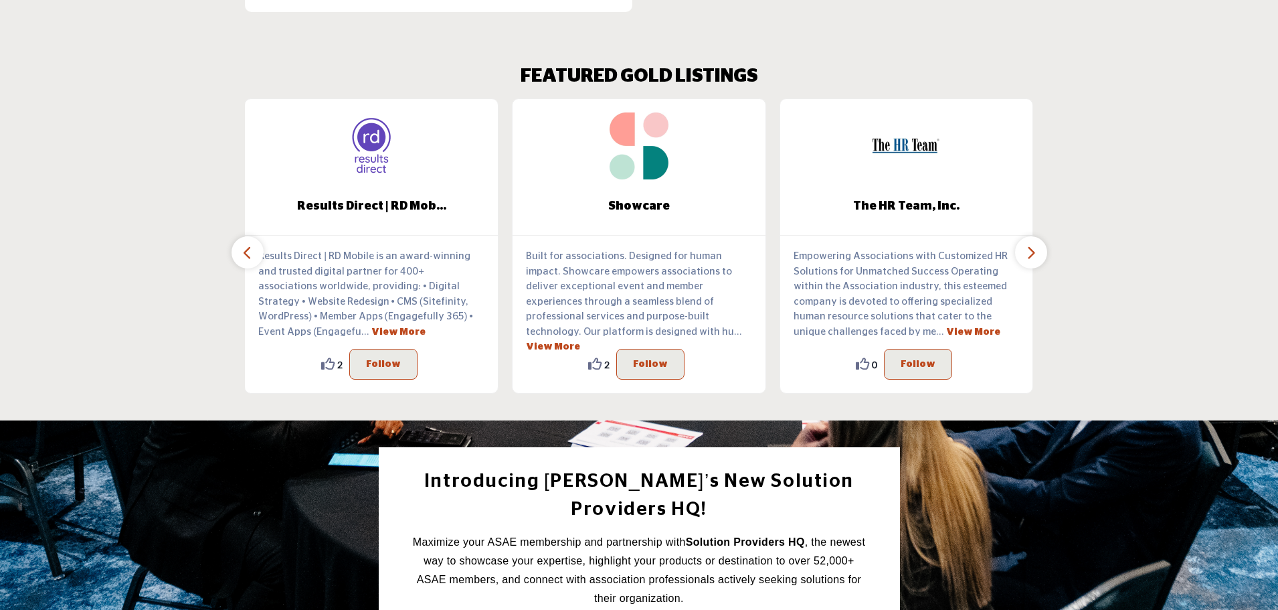
click at [248, 244] on icon "button" at bounding box center [247, 252] width 11 height 17
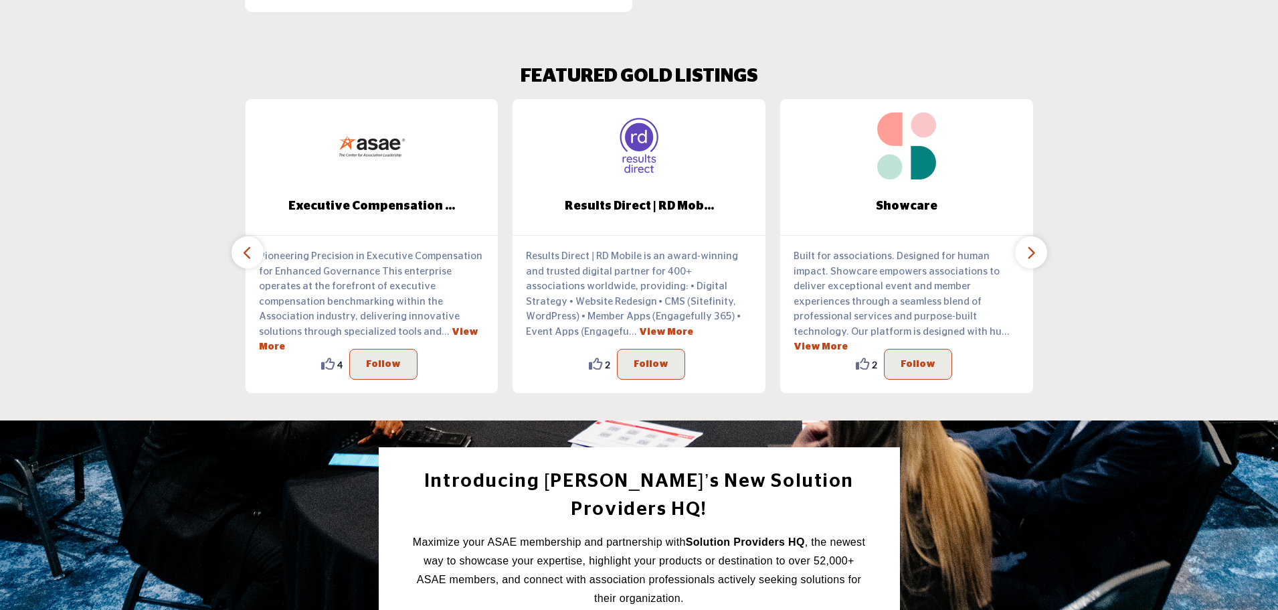
click at [248, 244] on icon "button" at bounding box center [247, 252] width 11 height 17
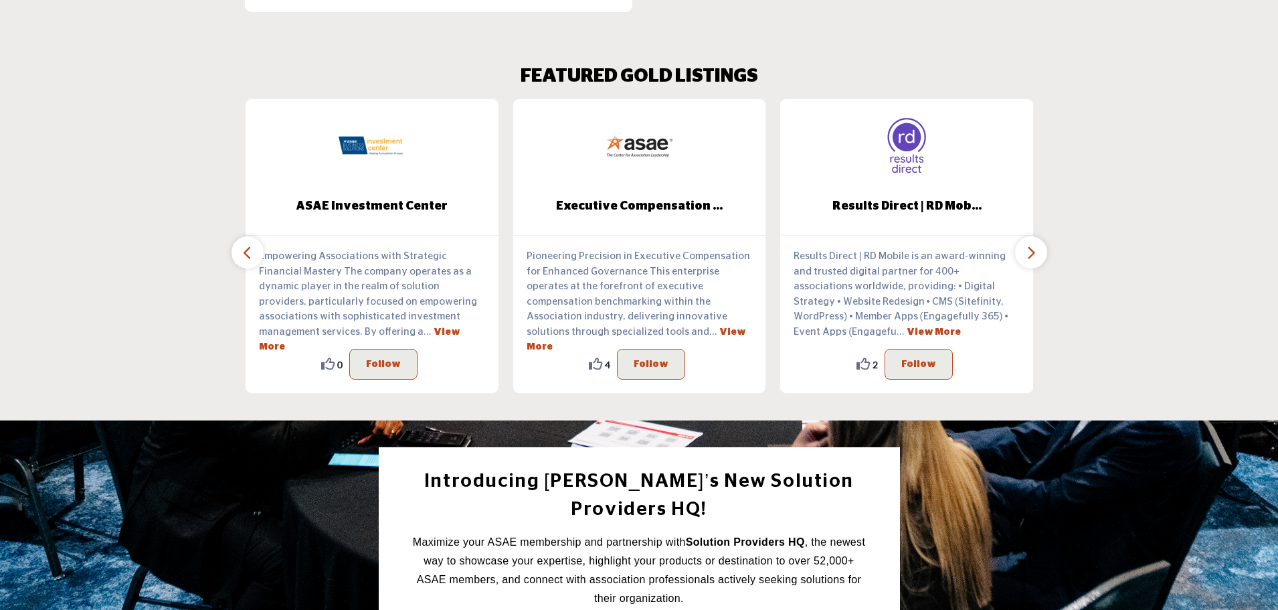
click at [248, 244] on icon "button" at bounding box center [247, 252] width 11 height 17
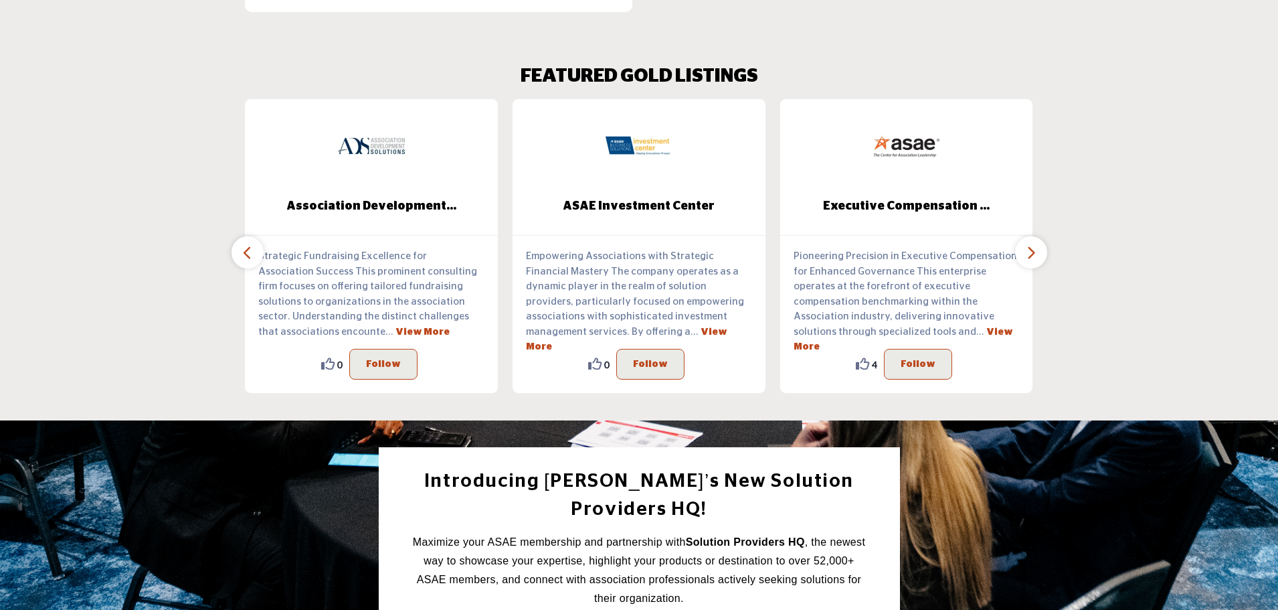
click at [248, 244] on icon "button" at bounding box center [247, 252] width 11 height 17
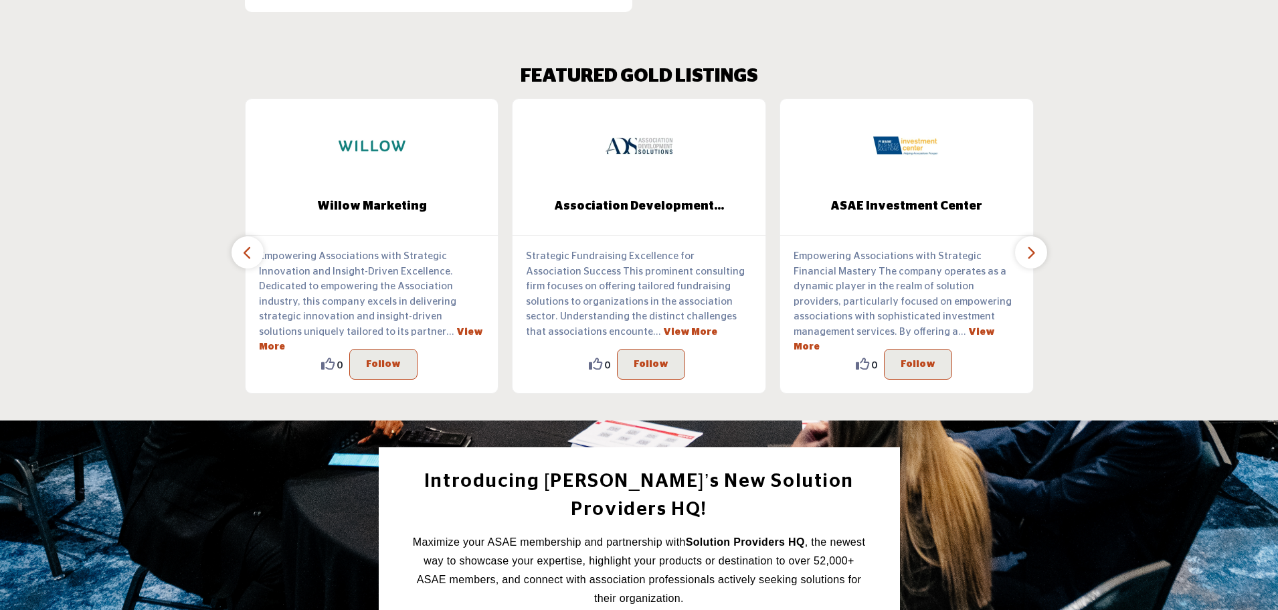
click at [248, 244] on icon "button" at bounding box center [247, 252] width 11 height 17
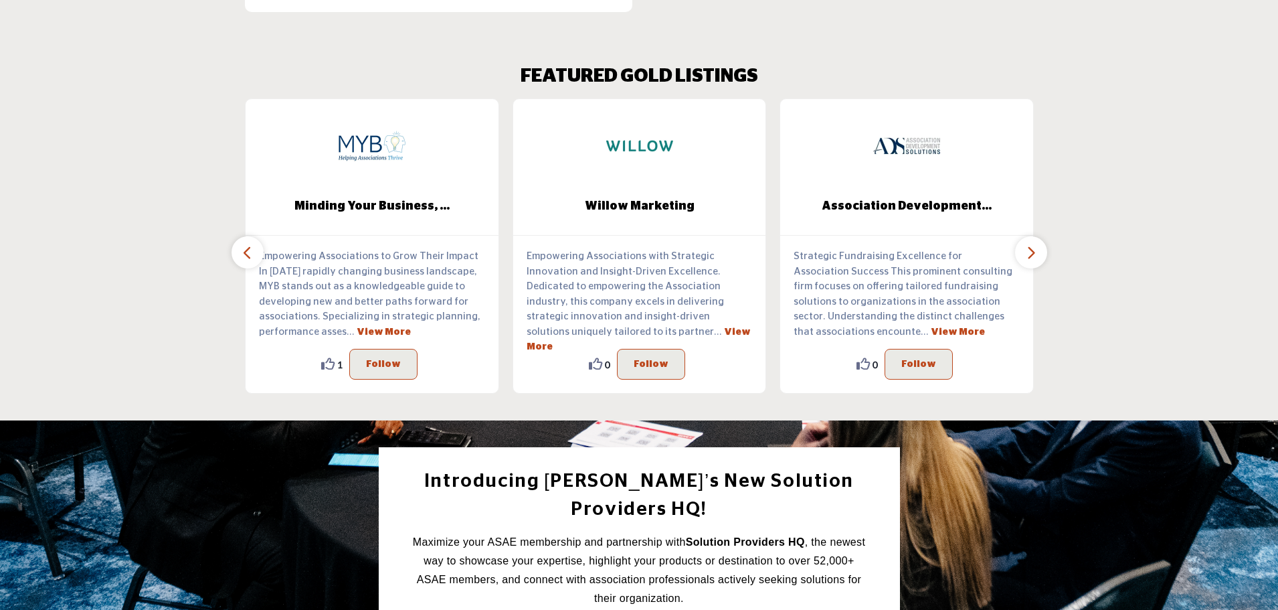
click at [248, 244] on icon "button" at bounding box center [247, 252] width 11 height 17
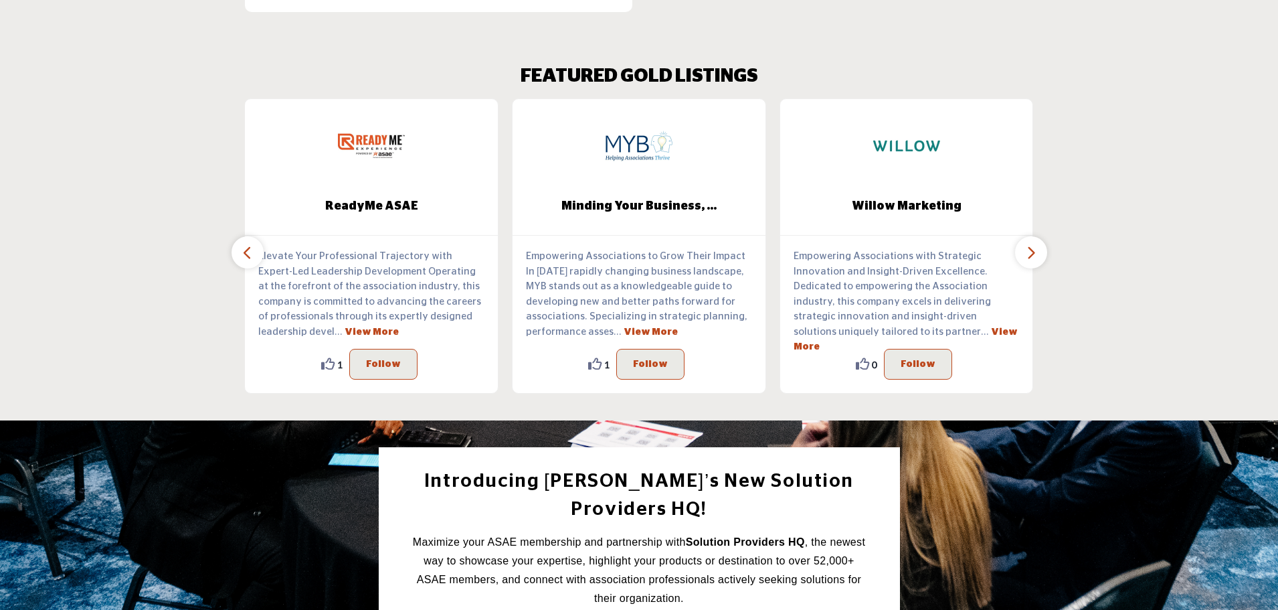
click at [248, 244] on icon "button" at bounding box center [247, 252] width 11 height 17
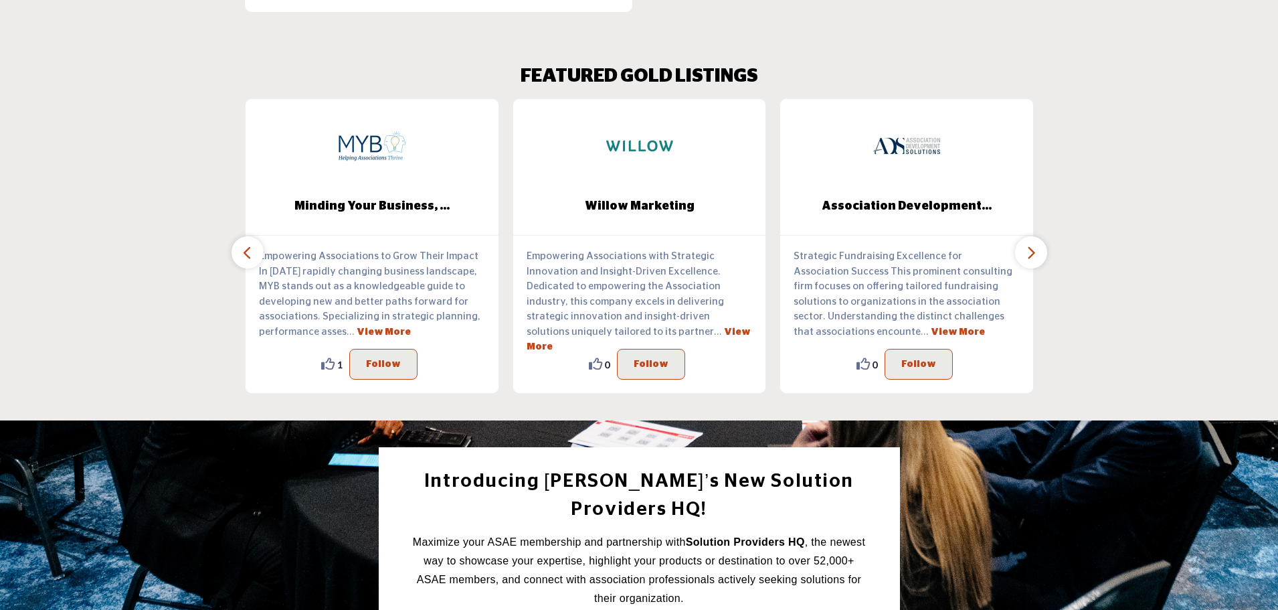
click at [247, 244] on icon "button" at bounding box center [247, 252] width 11 height 17
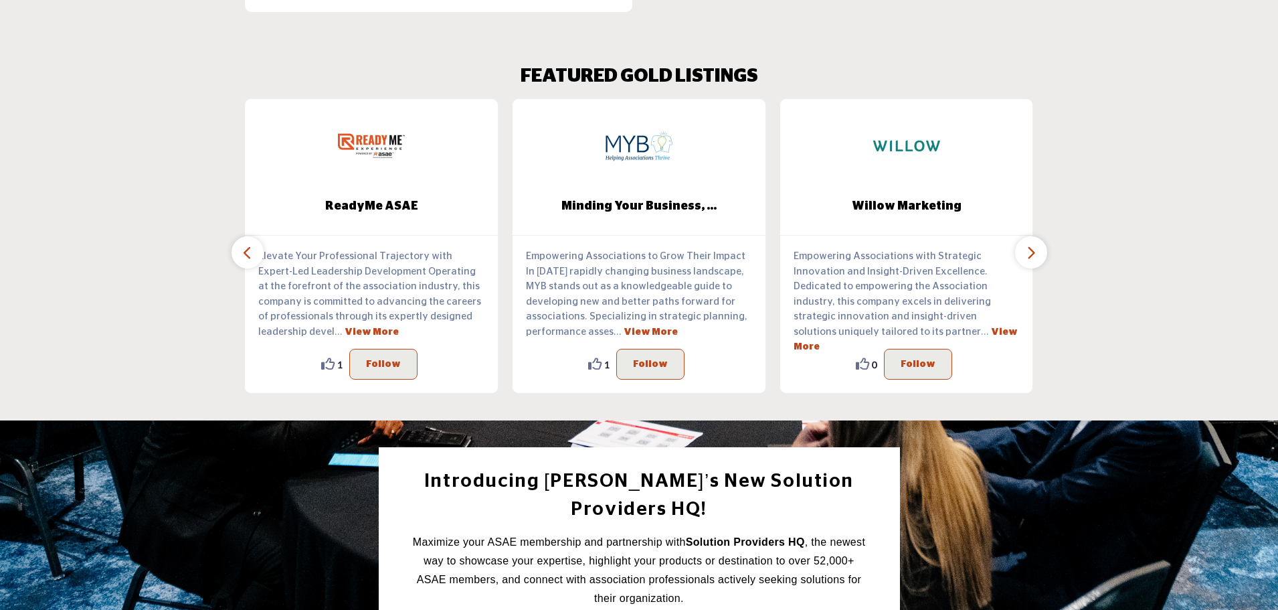
click at [247, 244] on icon "button" at bounding box center [247, 252] width 11 height 17
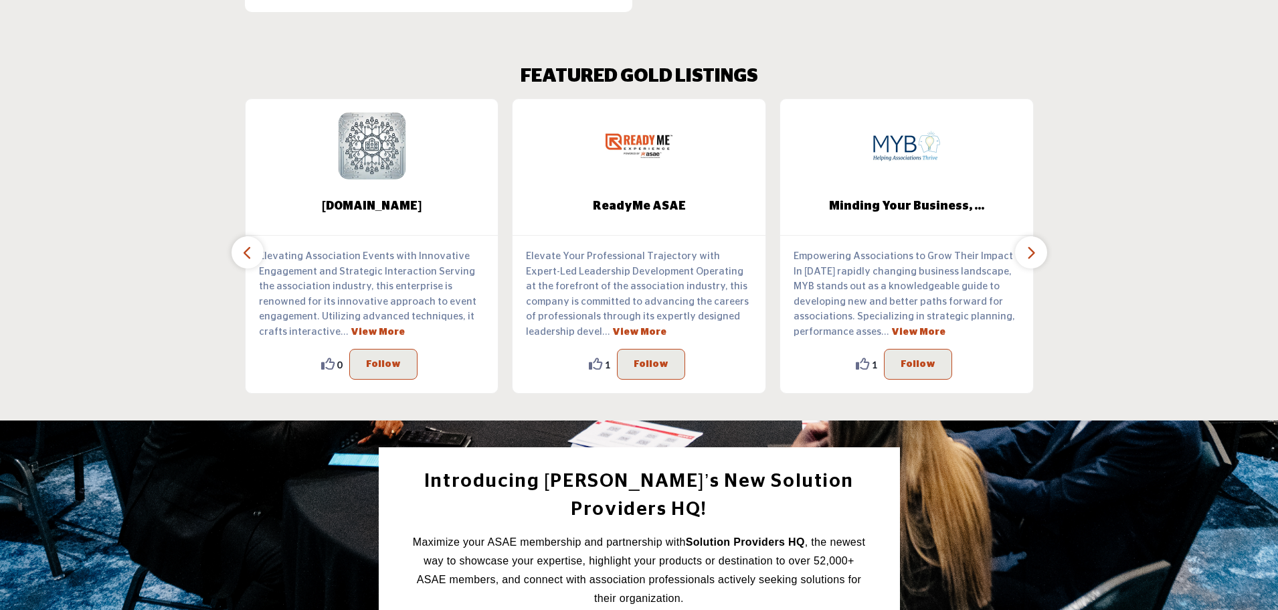
click at [247, 244] on icon "button" at bounding box center [247, 252] width 11 height 17
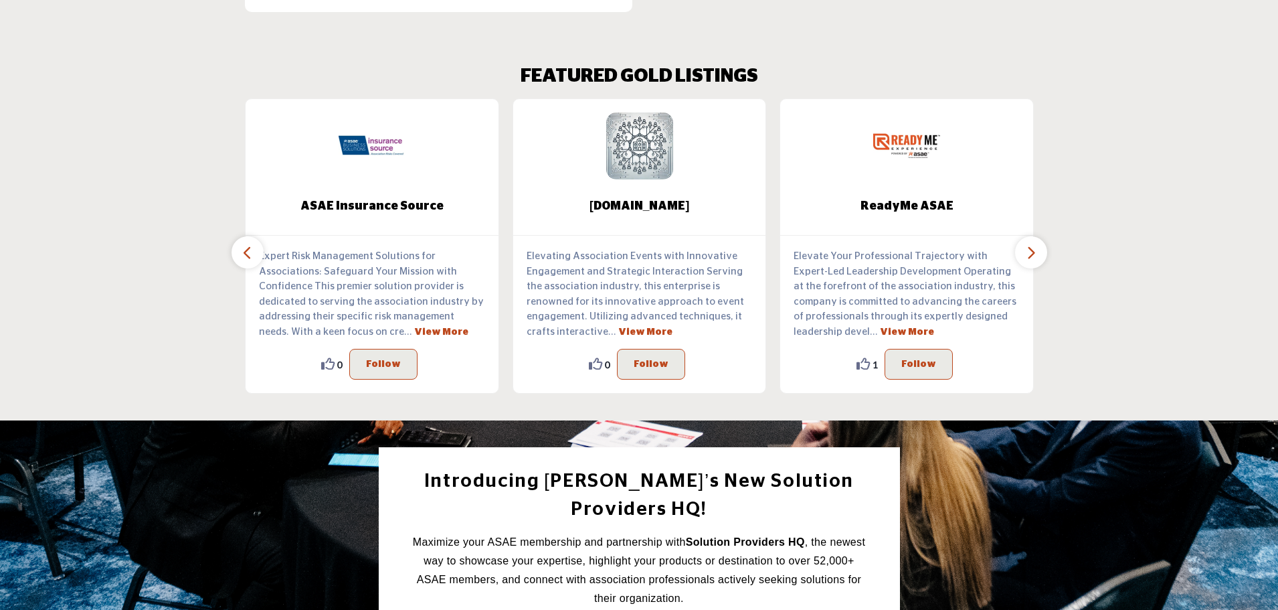
click at [247, 244] on icon "button" at bounding box center [247, 252] width 11 height 17
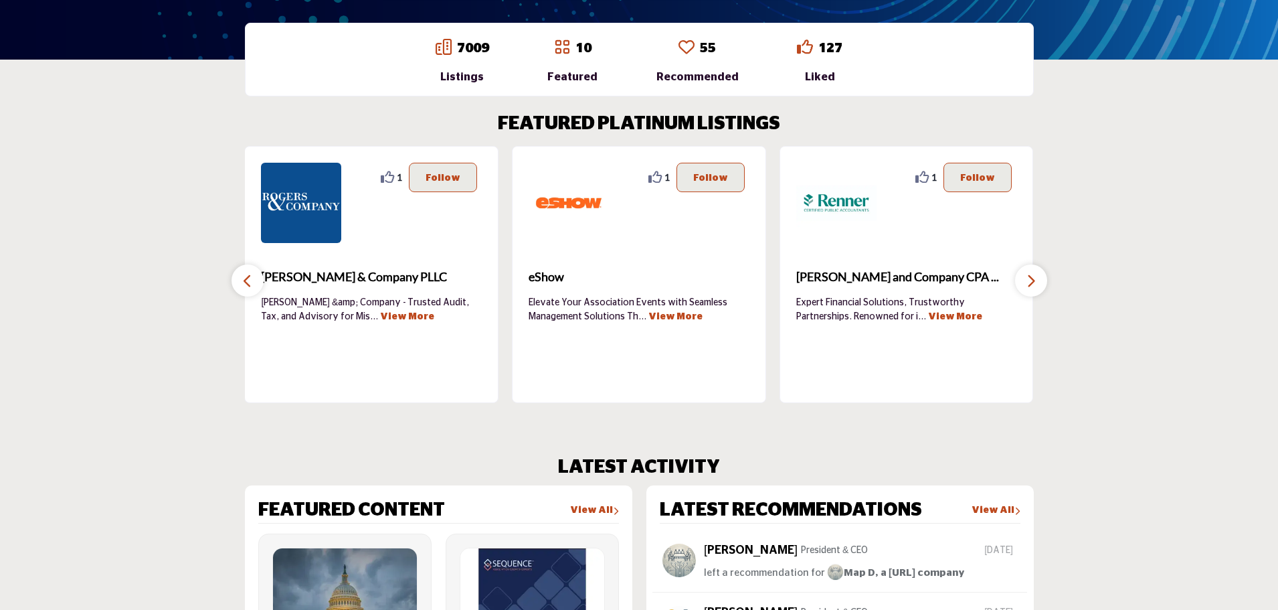
scroll to position [392, 0]
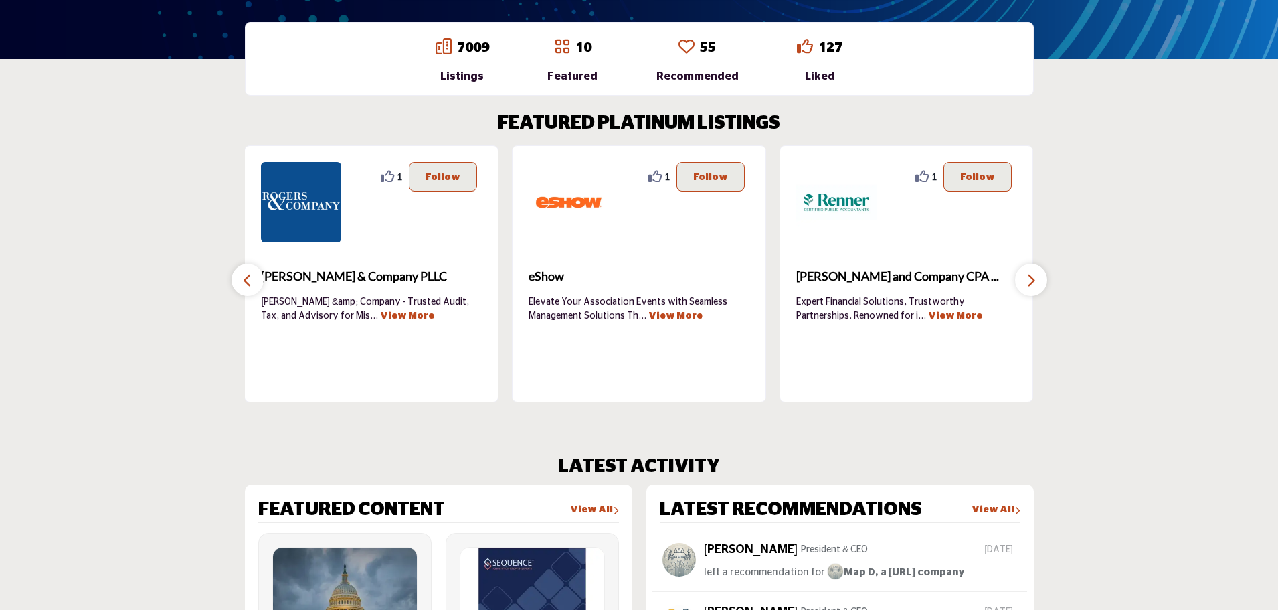
click at [253, 277] on button "button" at bounding box center [248, 280] width 32 height 32
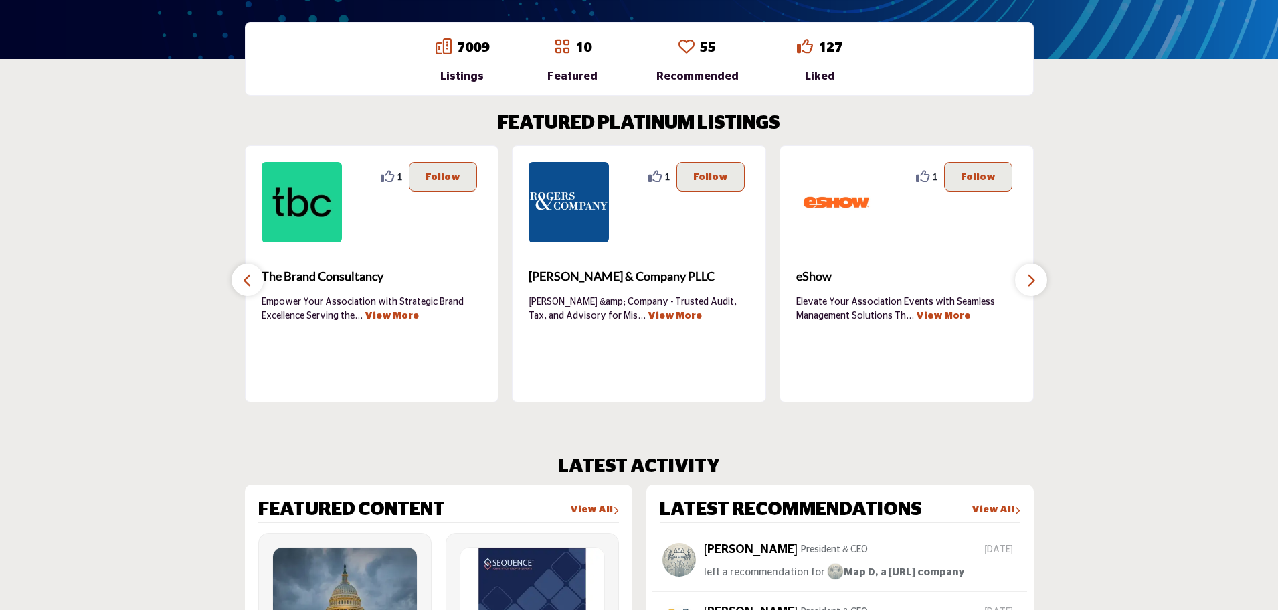
click at [253, 277] on button "button" at bounding box center [248, 280] width 32 height 32
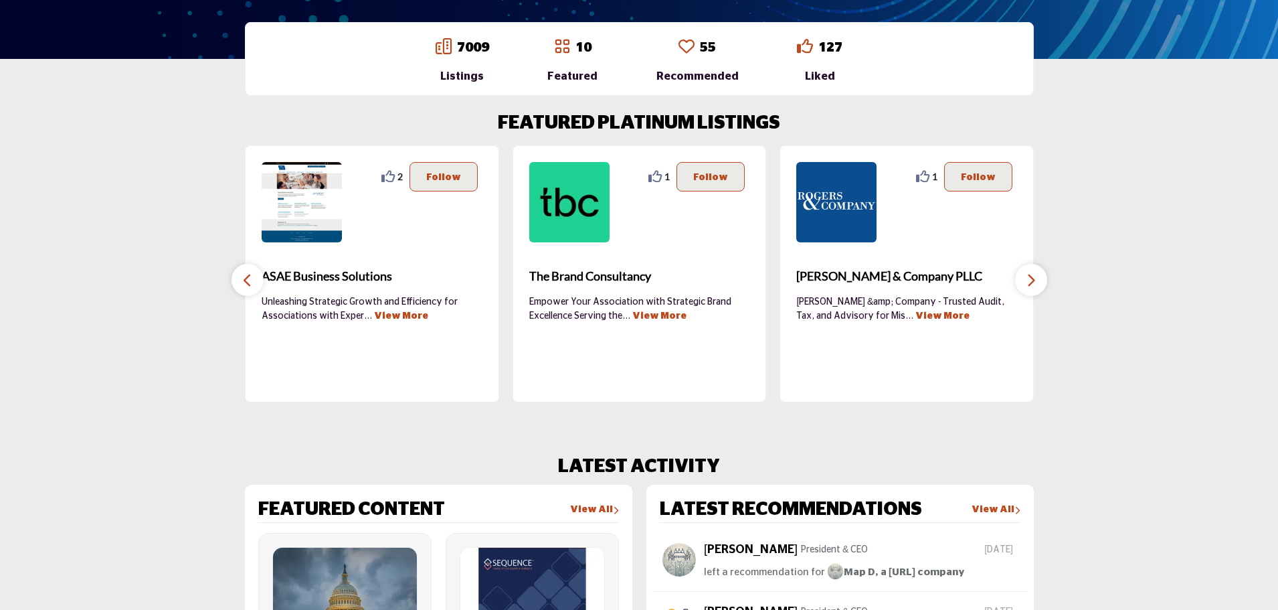
click at [253, 277] on button "button" at bounding box center [248, 280] width 32 height 32
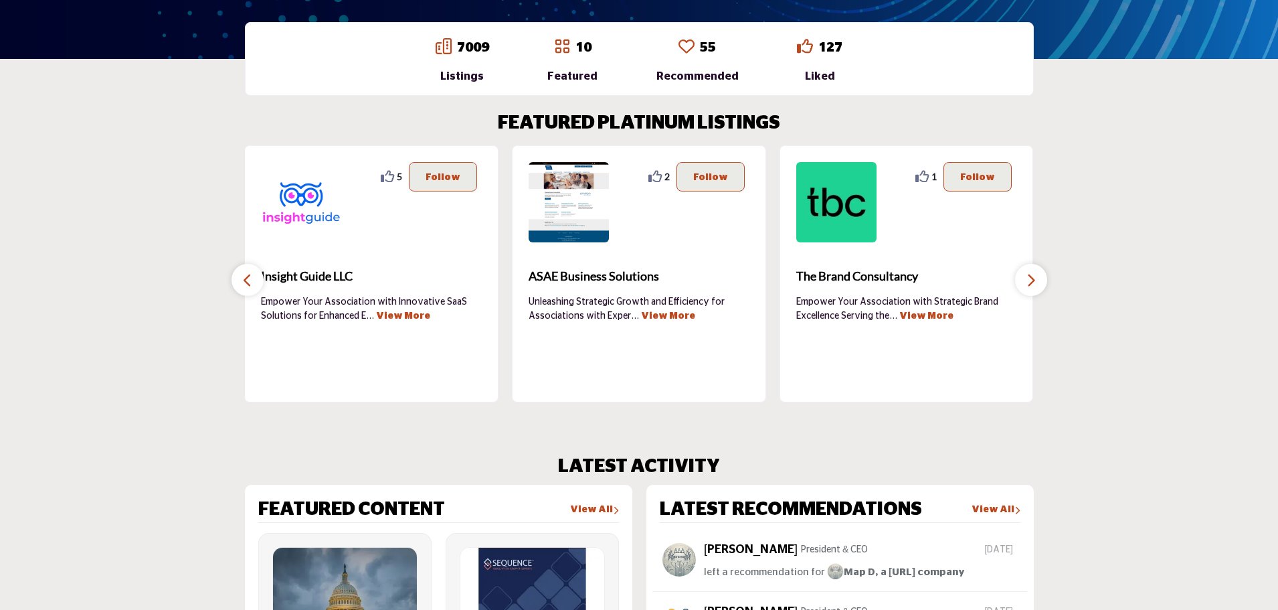
click at [253, 277] on button "button" at bounding box center [248, 280] width 32 height 32
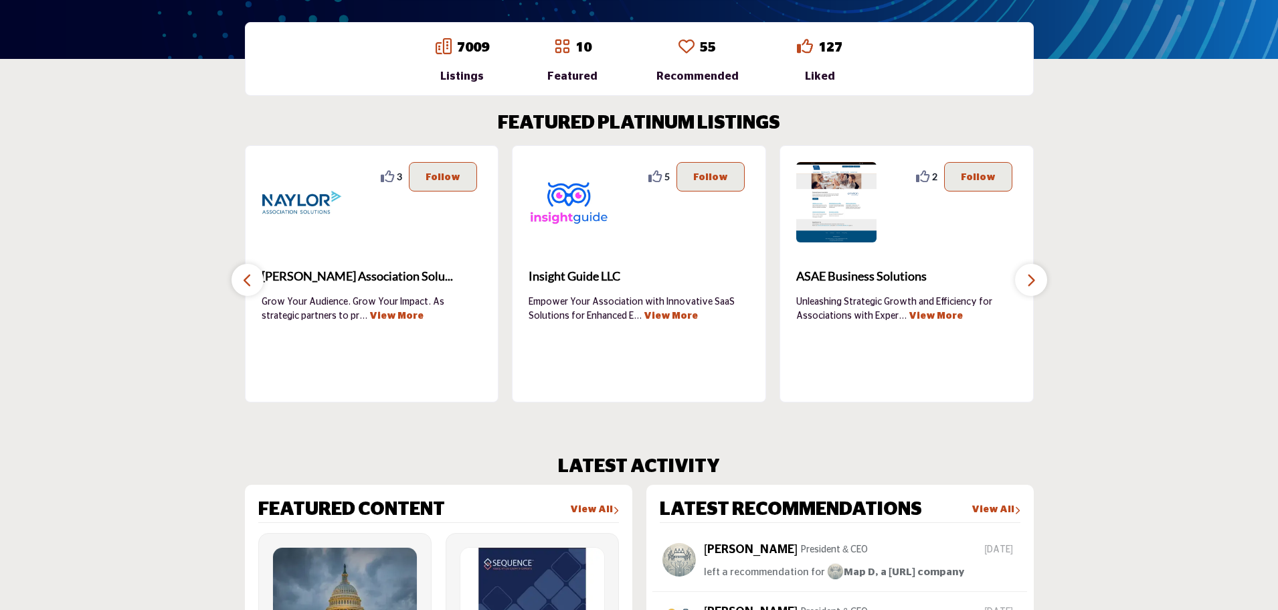
click at [253, 277] on button "button" at bounding box center [248, 280] width 32 height 32
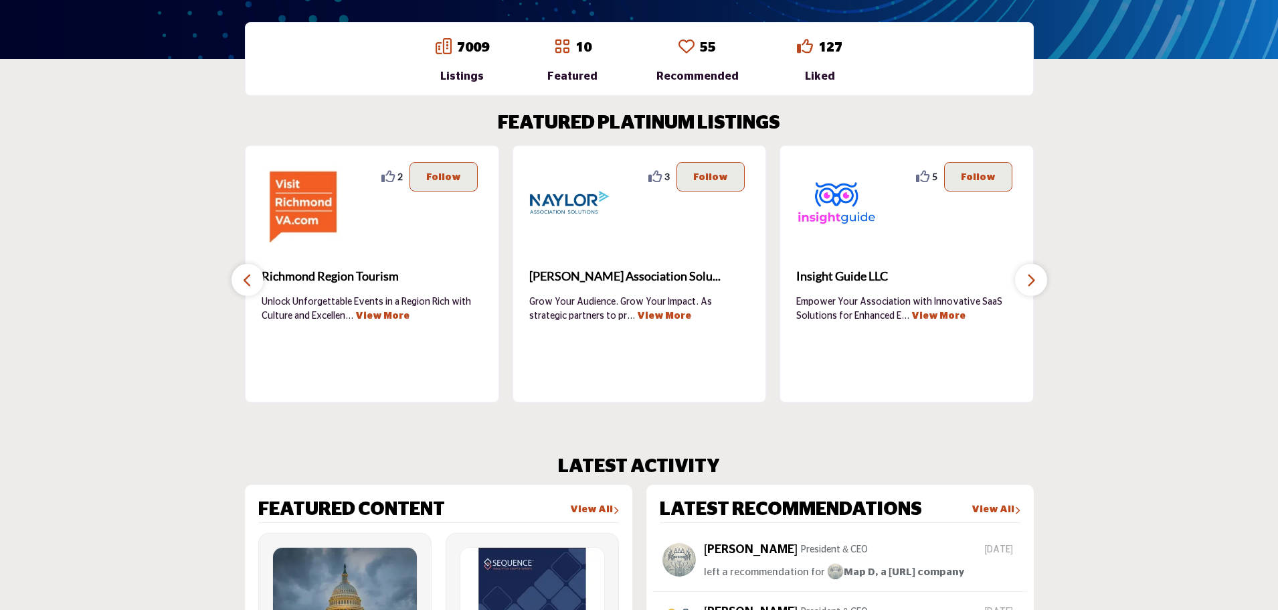
click at [253, 277] on button "button" at bounding box center [248, 280] width 32 height 32
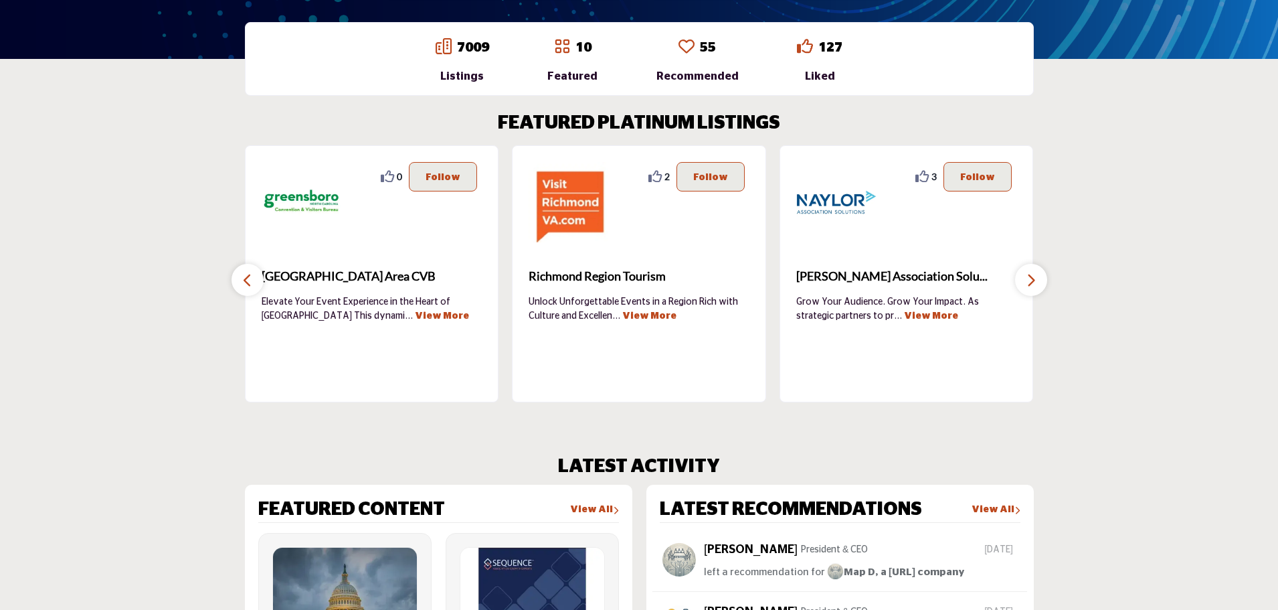
click at [253, 277] on button "button" at bounding box center [248, 280] width 32 height 32
click at [248, 278] on icon "button" at bounding box center [247, 280] width 11 height 17
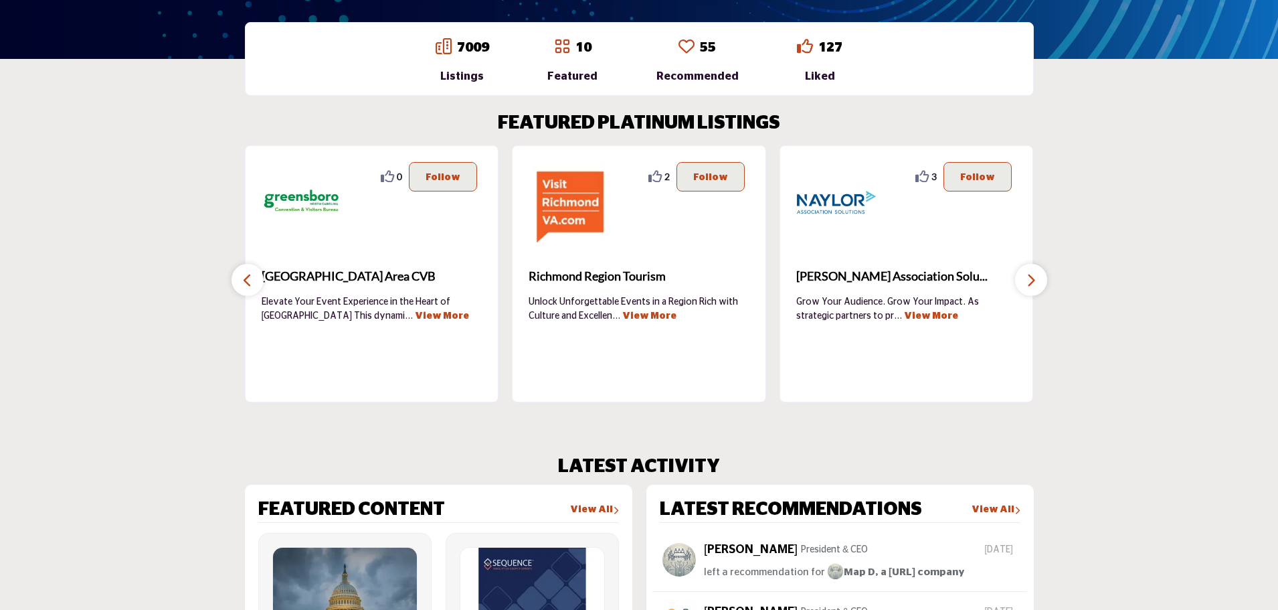
click at [248, 278] on icon "button" at bounding box center [247, 280] width 11 height 17
click at [1035, 276] on icon "button" at bounding box center [1031, 280] width 11 height 17
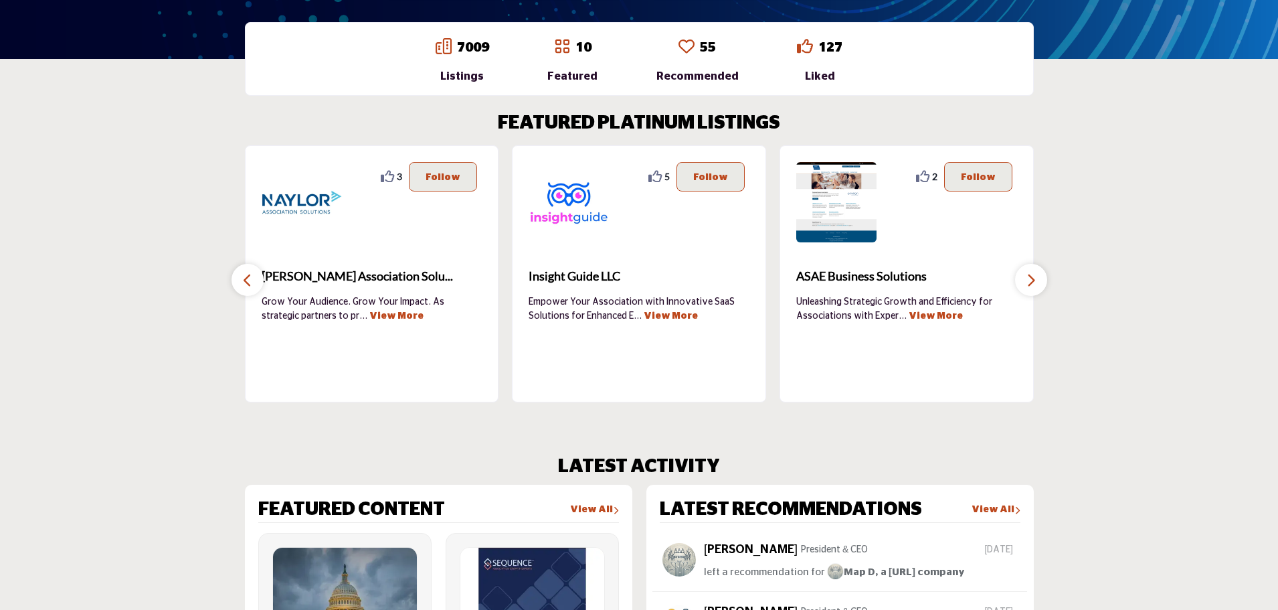
click at [1035, 276] on icon "button" at bounding box center [1031, 280] width 11 height 17
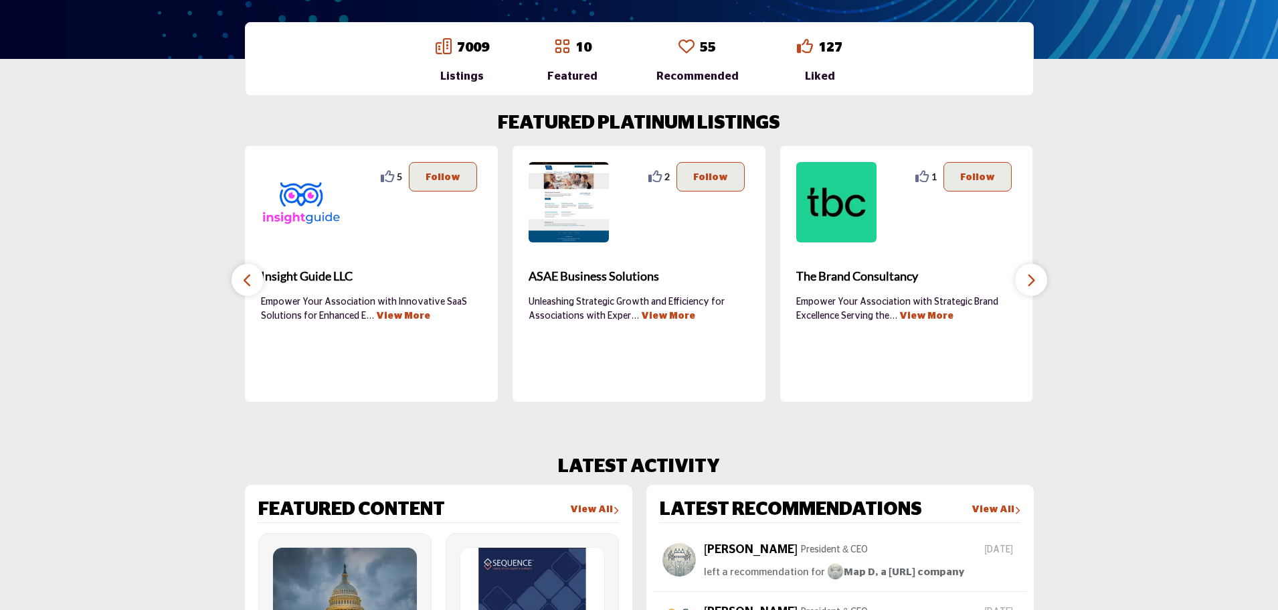
click at [1034, 278] on icon "button" at bounding box center [1031, 280] width 11 height 17
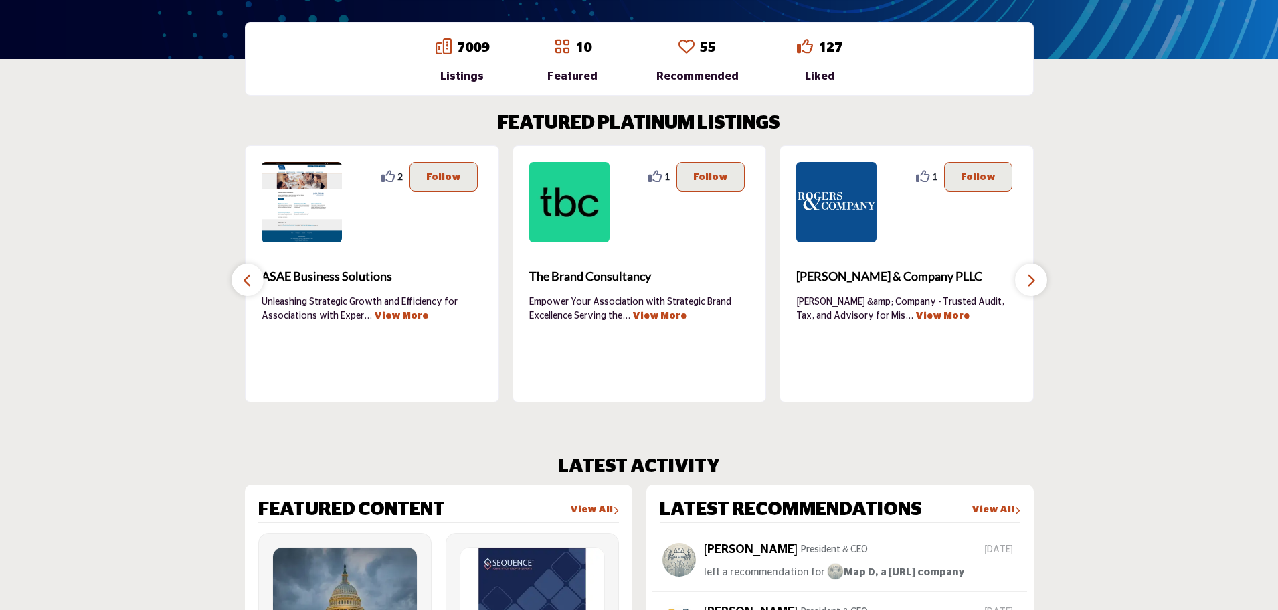
click at [1034, 278] on icon "button" at bounding box center [1031, 280] width 11 height 17
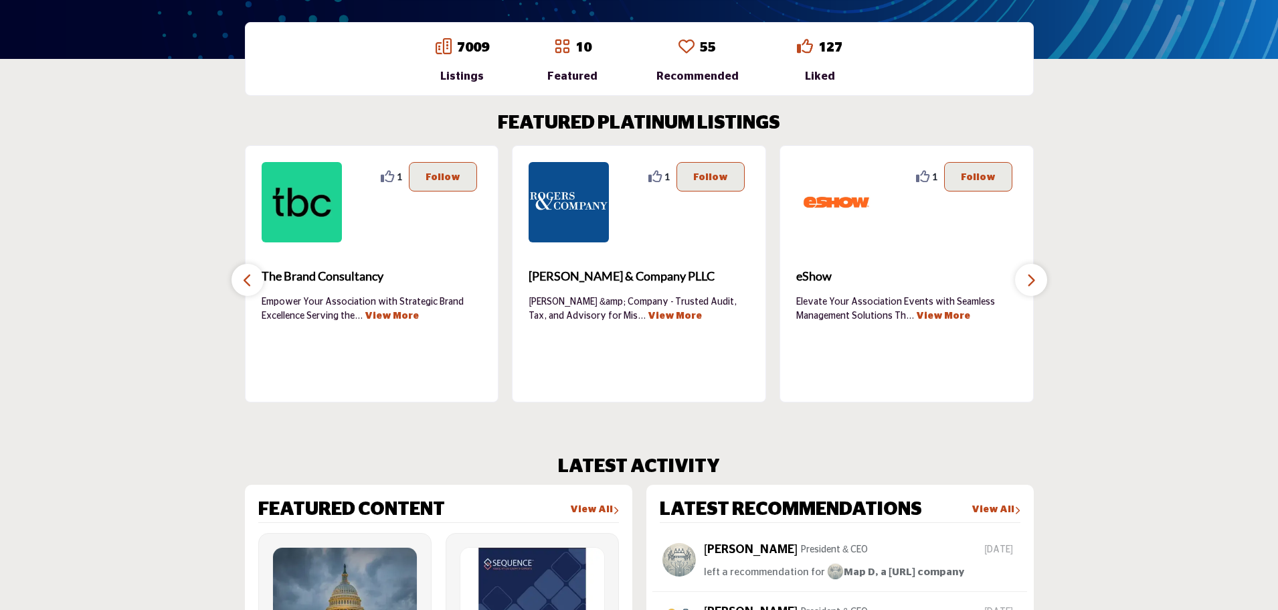
click at [1034, 278] on icon "button" at bounding box center [1031, 280] width 11 height 17
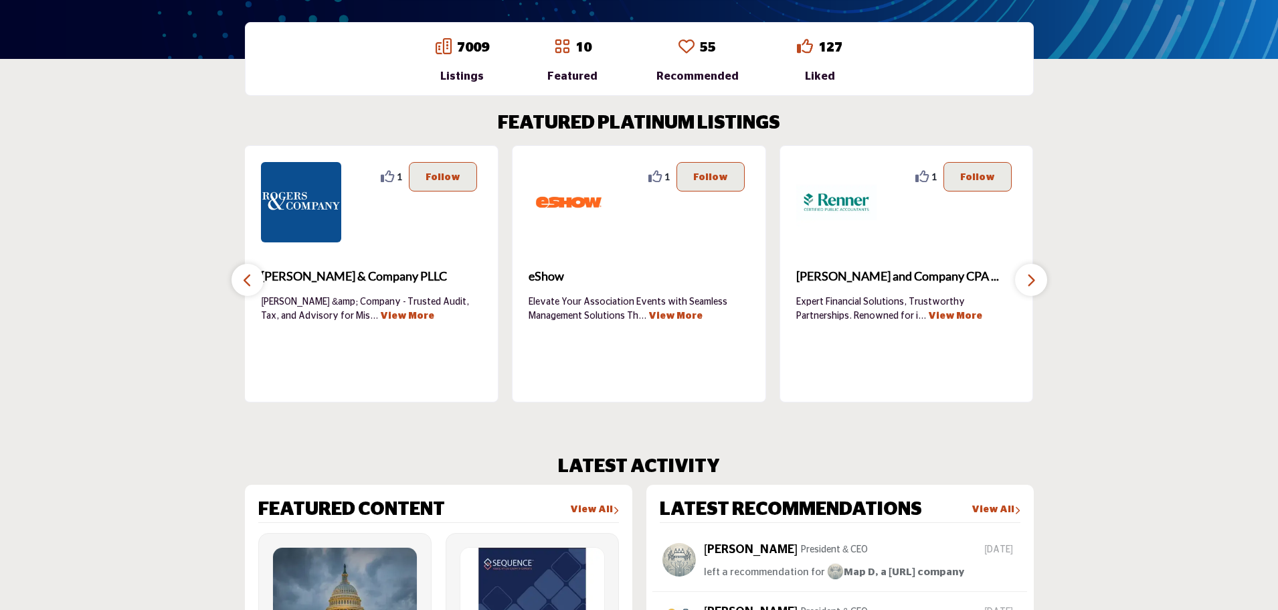
click at [1034, 278] on icon "button" at bounding box center [1031, 280] width 11 height 17
click at [1023, 285] on button "button" at bounding box center [1031, 280] width 32 height 32
click at [1023, 286] on button "button" at bounding box center [1031, 280] width 32 height 32
click at [260, 280] on button "button" at bounding box center [248, 280] width 32 height 32
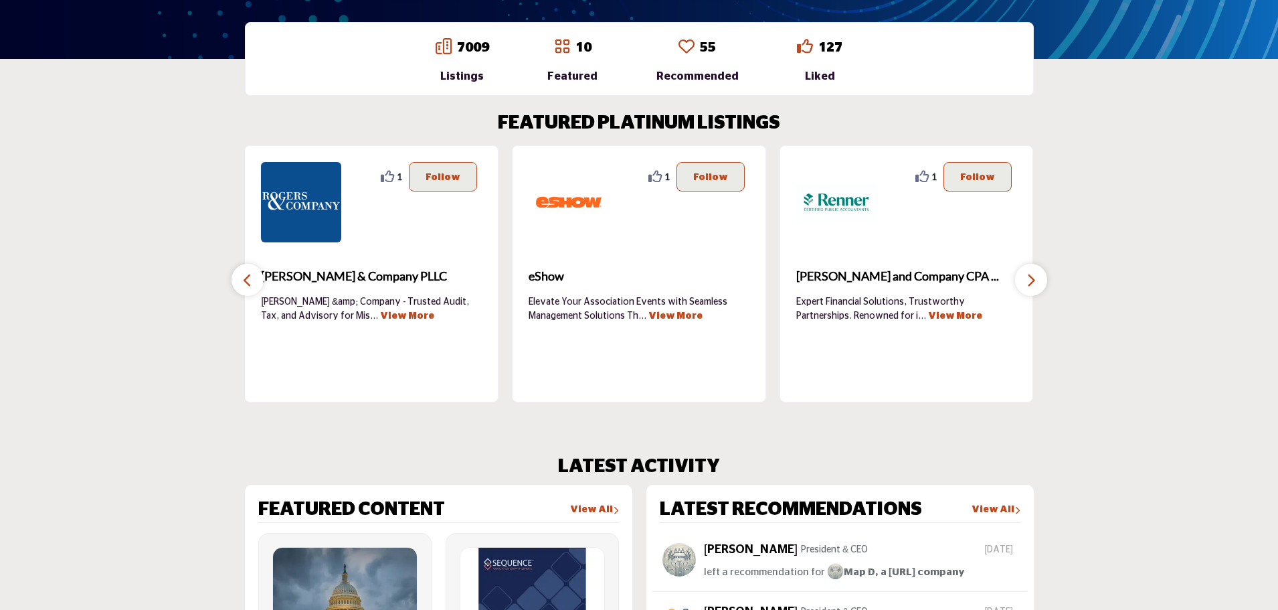
click at [258, 278] on button "button" at bounding box center [248, 280] width 32 height 32
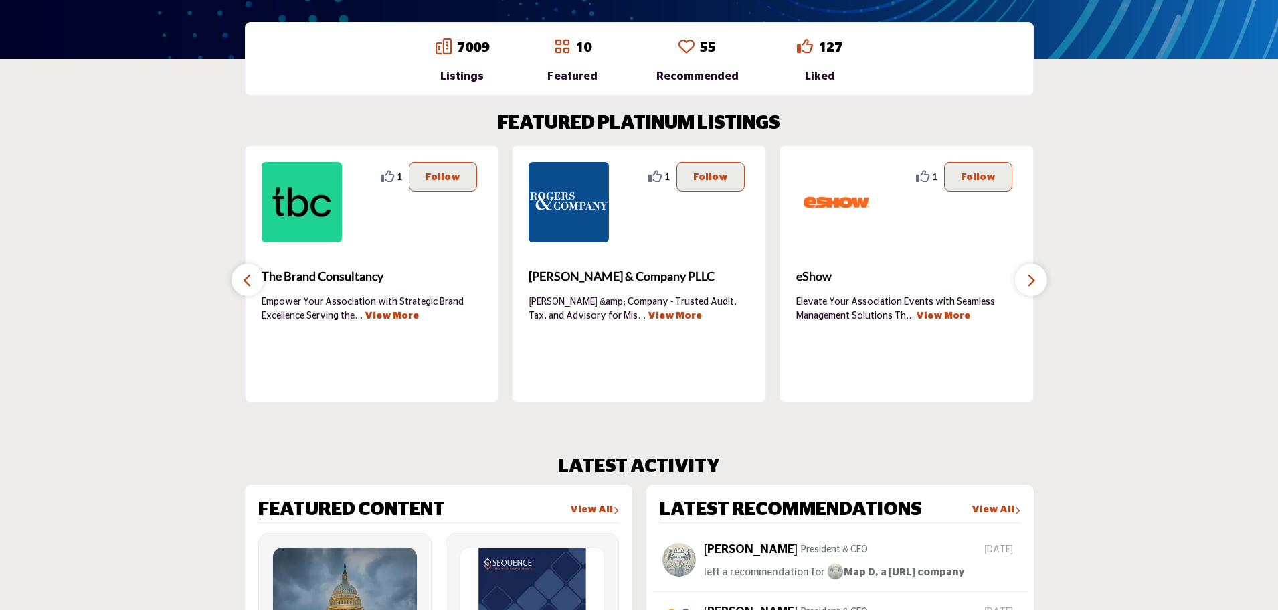
click at [258, 278] on button "button" at bounding box center [248, 280] width 32 height 32
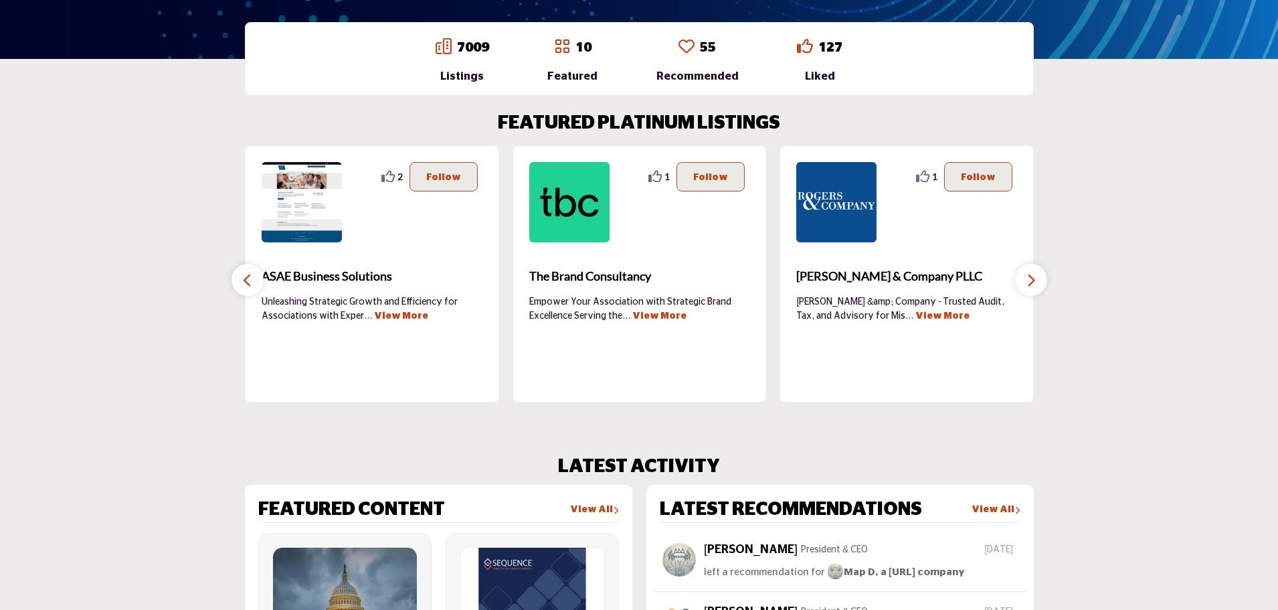
click at [254, 273] on button "button" at bounding box center [248, 280] width 32 height 32
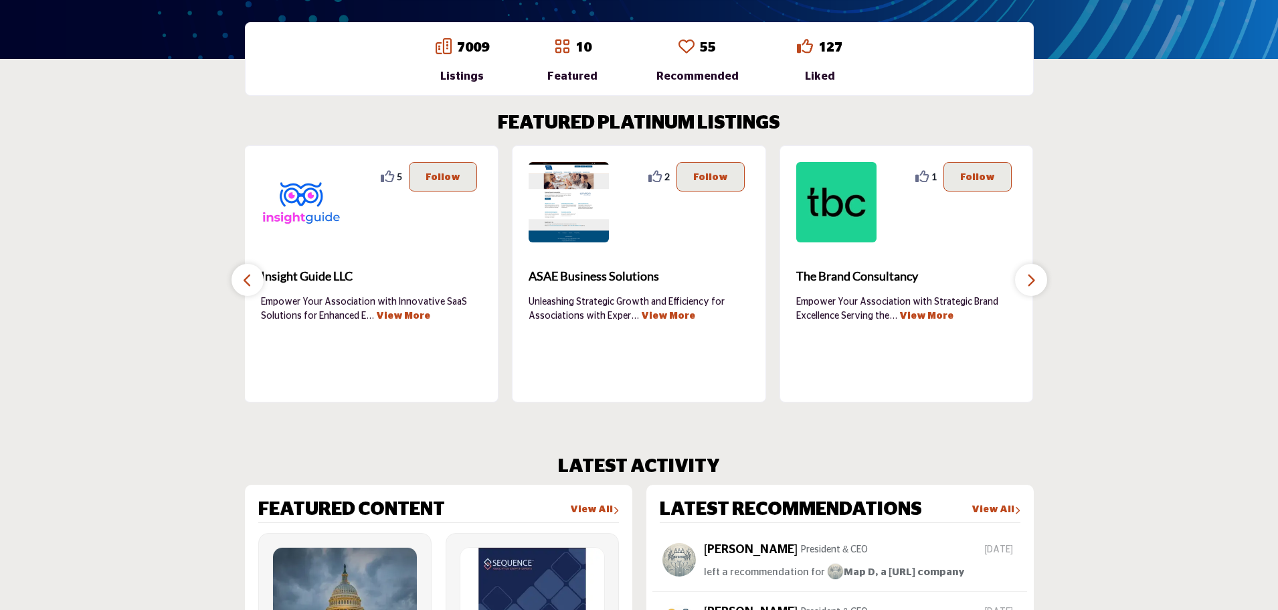
click at [254, 272] on button "button" at bounding box center [248, 280] width 32 height 32
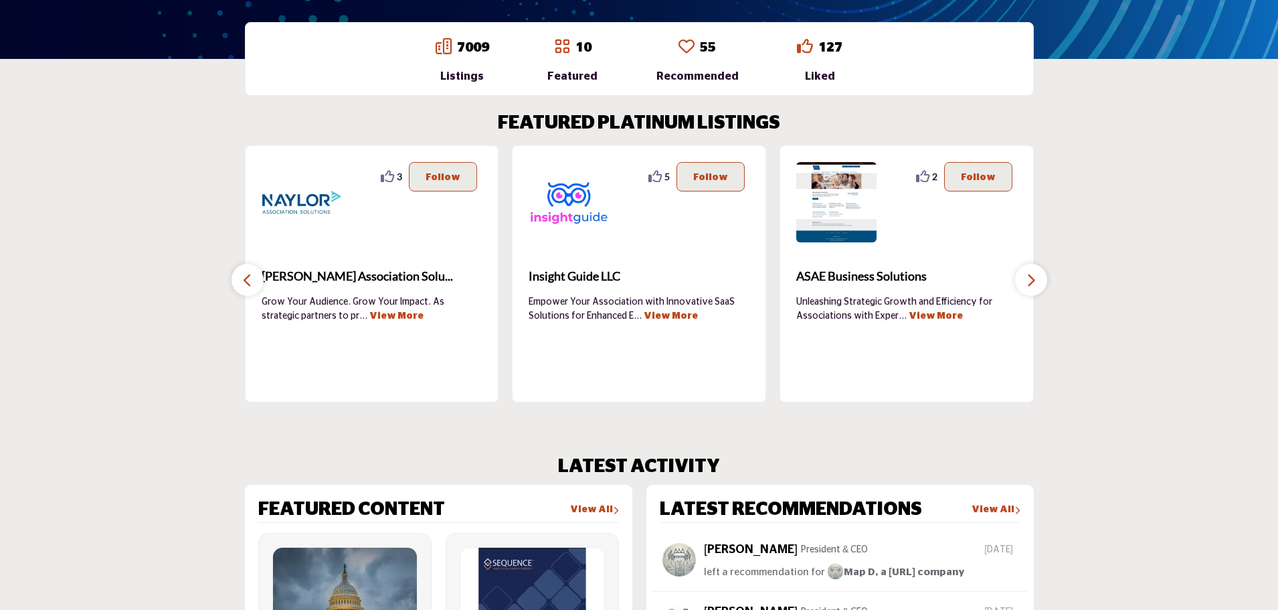
click at [254, 272] on button "button" at bounding box center [248, 280] width 32 height 32
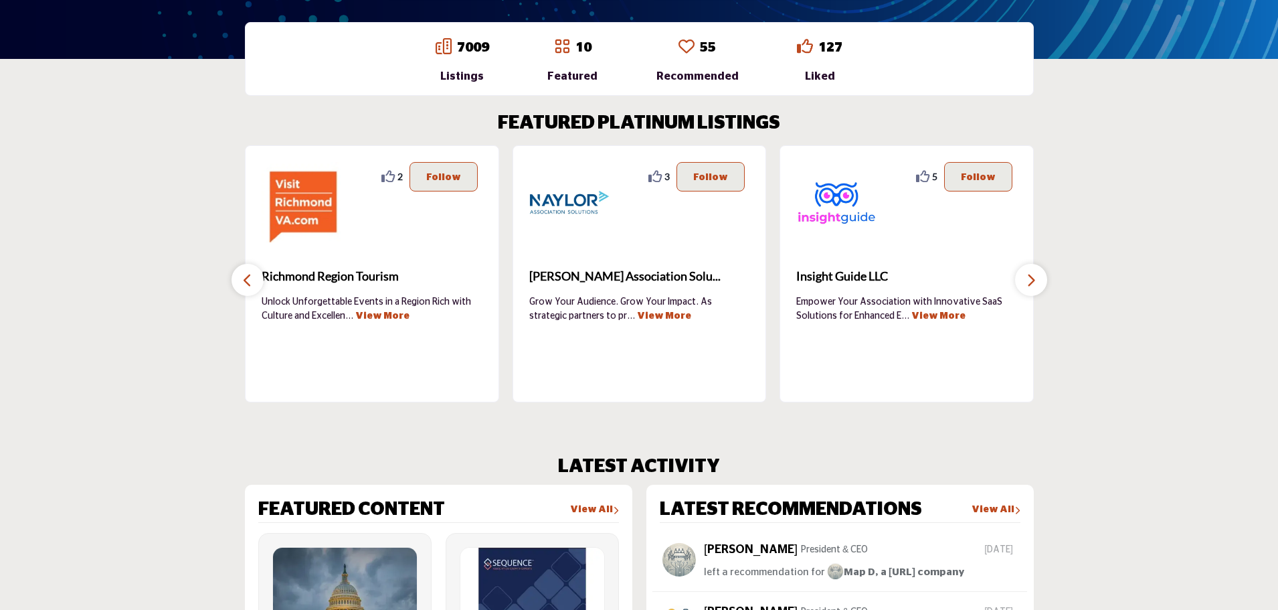
click at [254, 272] on button "button" at bounding box center [248, 280] width 32 height 32
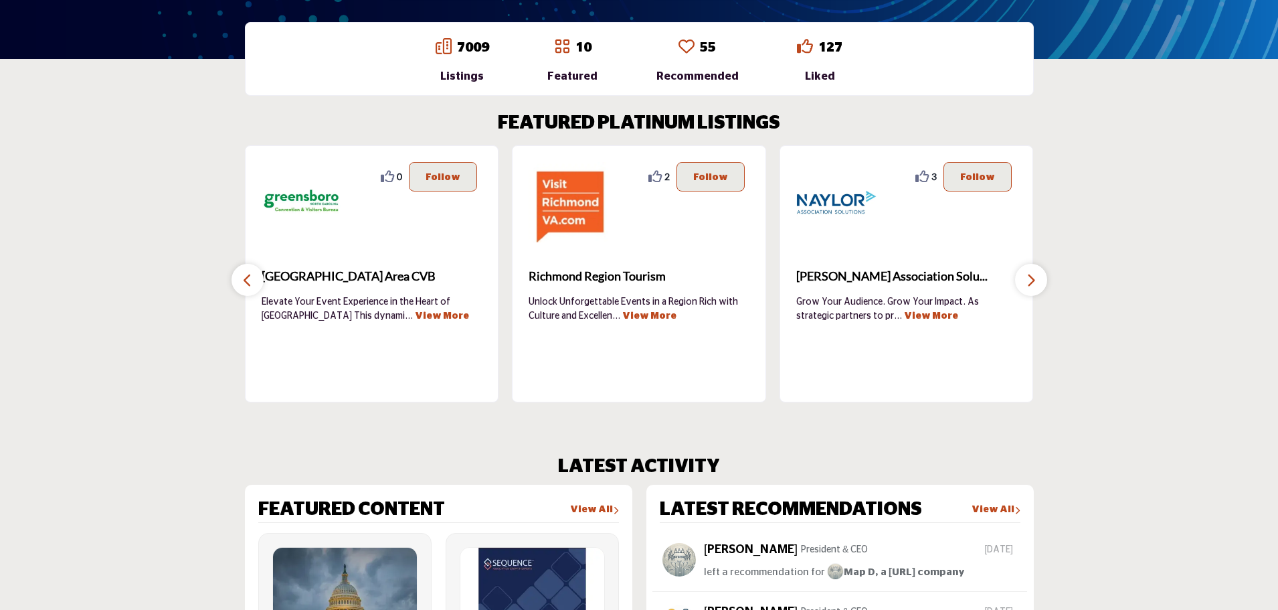
click at [254, 272] on button "button" at bounding box center [248, 280] width 32 height 32
drag, startPoint x: 254, startPoint y: 272, endPoint x: 262, endPoint y: 271, distance: 8.1
click at [257, 272] on button "button" at bounding box center [248, 280] width 32 height 32
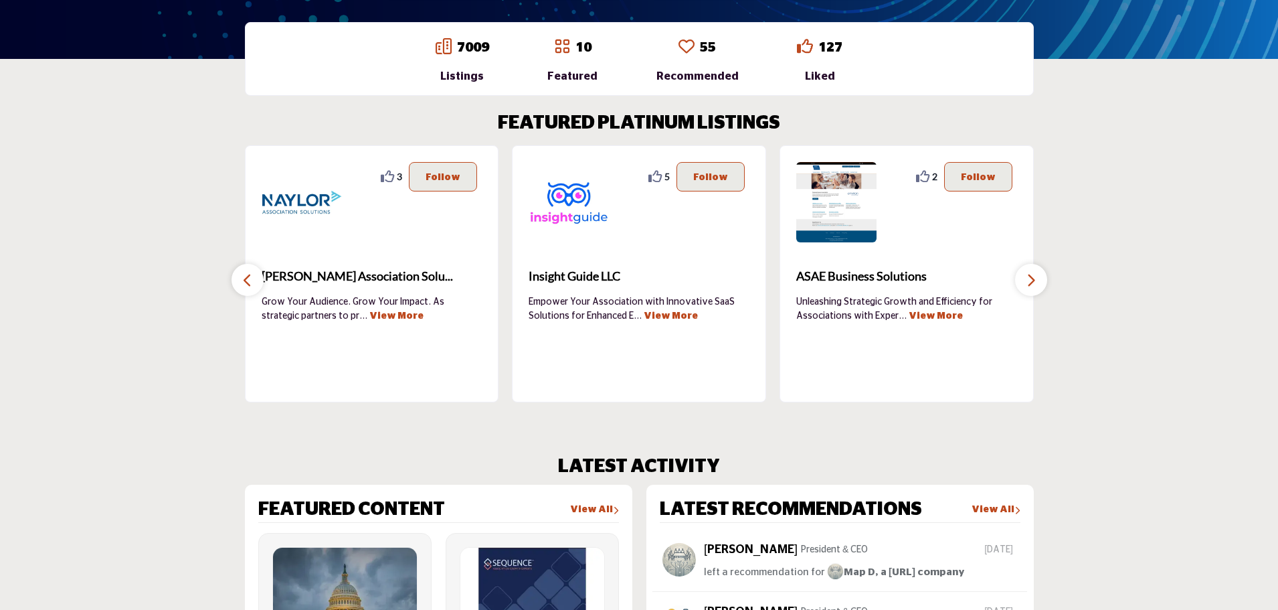
click at [577, 55] on div "10" at bounding box center [572, 47] width 50 height 20
click at [565, 45] on icon at bounding box center [562, 46] width 16 height 16
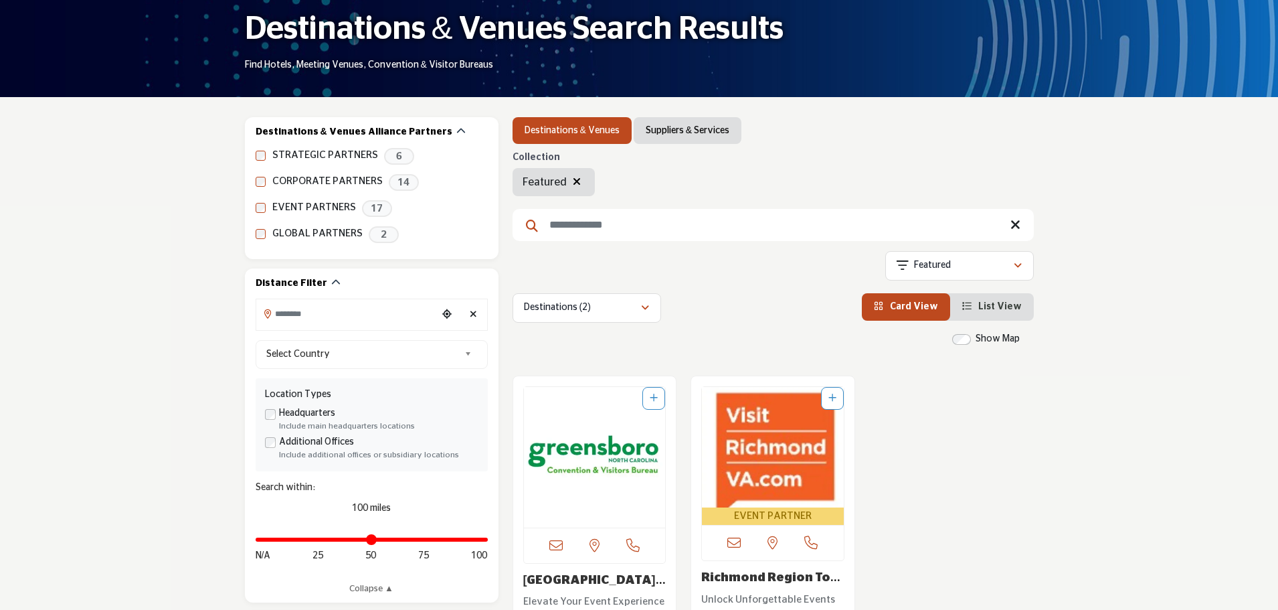
scroll to position [134, 0]
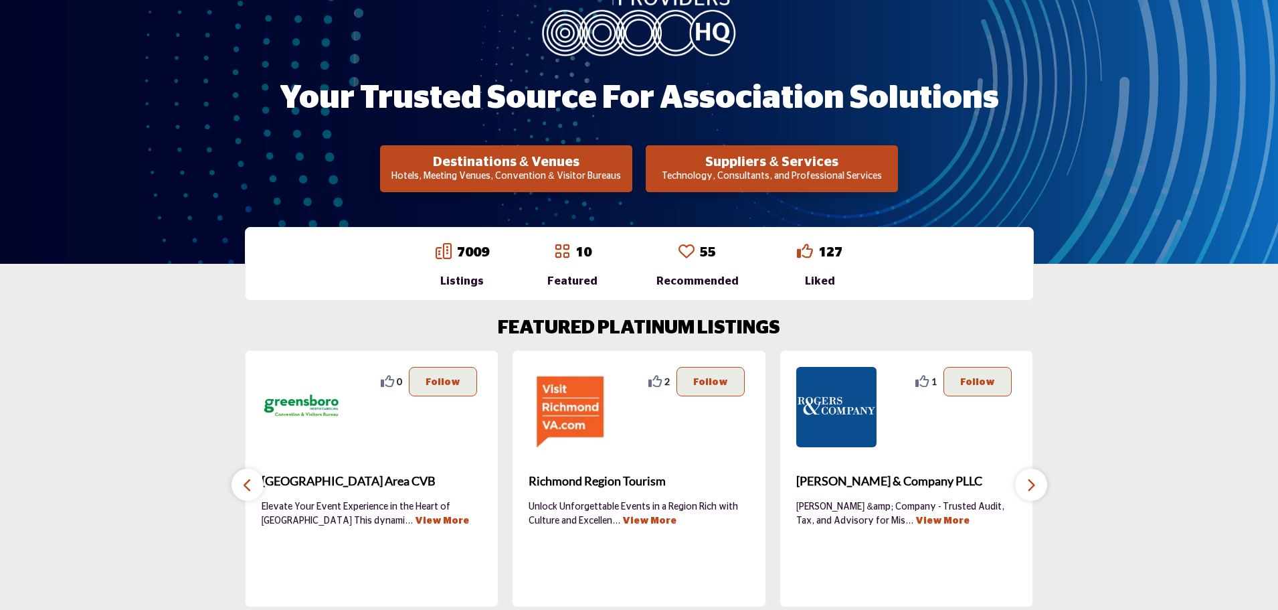
scroll to position [268, 0]
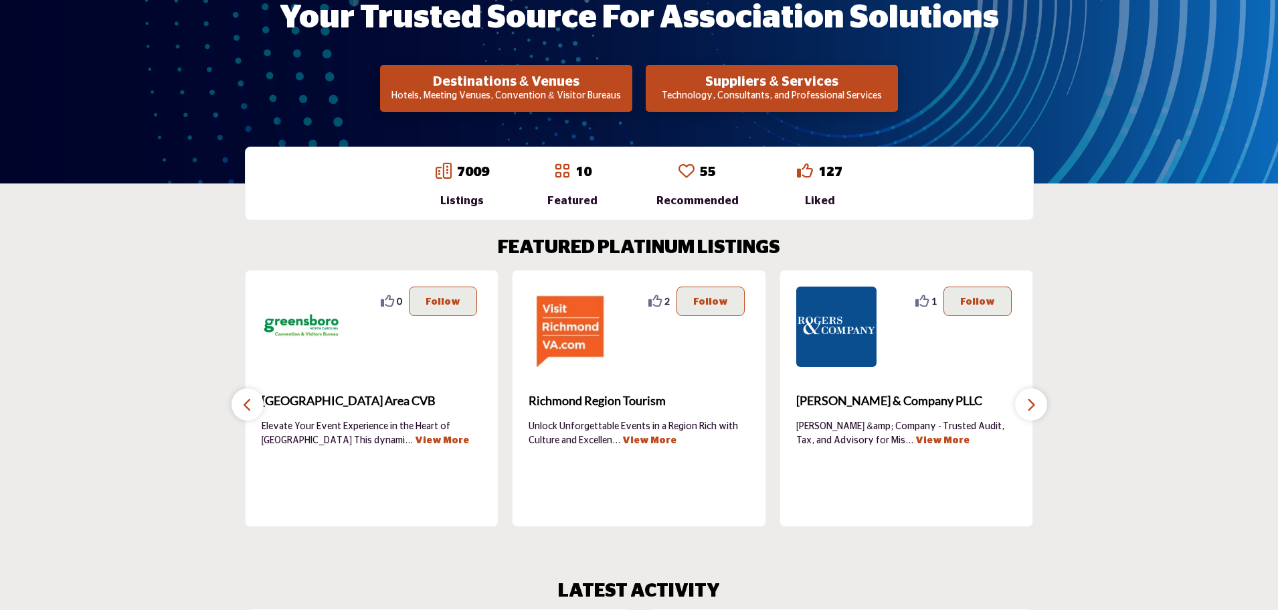
click at [248, 400] on icon "button" at bounding box center [247, 404] width 11 height 17
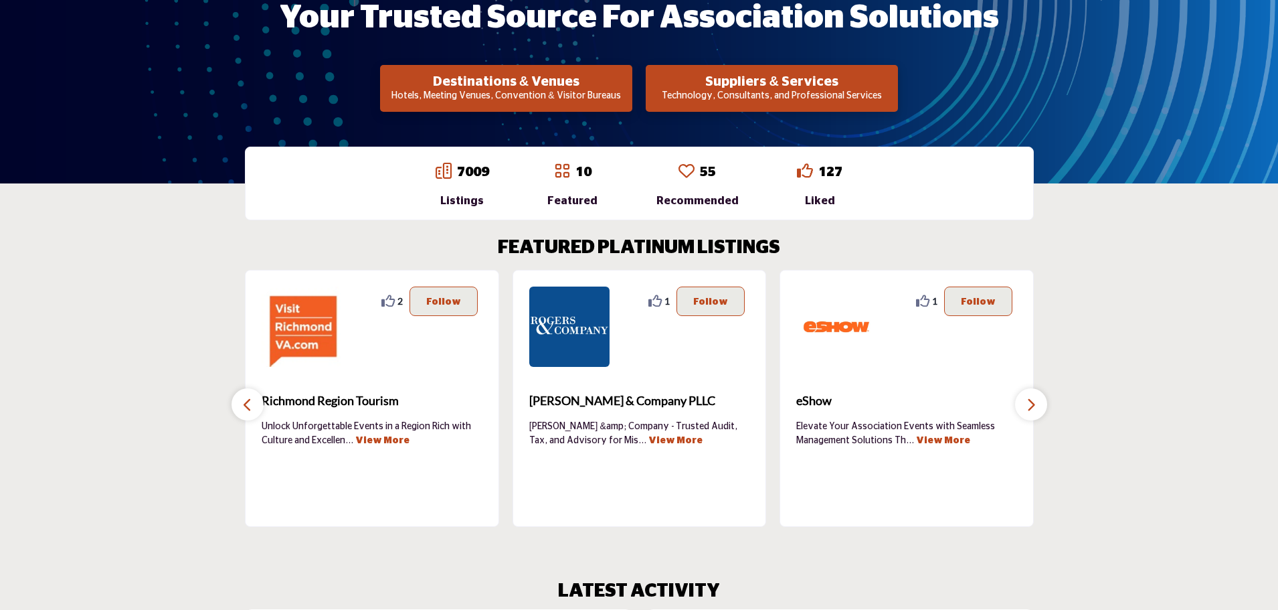
click at [248, 400] on icon "button" at bounding box center [247, 404] width 11 height 17
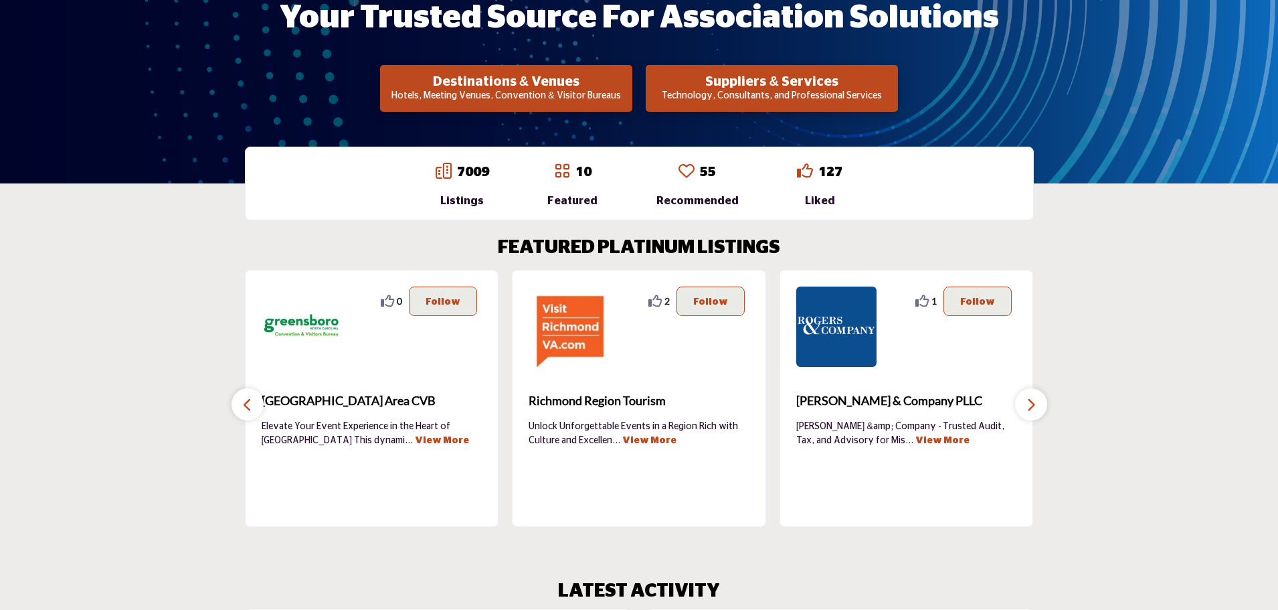
click at [248, 399] on icon "button" at bounding box center [247, 404] width 11 height 17
drag, startPoint x: 248, startPoint y: 399, endPoint x: 422, endPoint y: 375, distance: 175.5
click at [249, 399] on icon "button" at bounding box center [247, 404] width 11 height 17
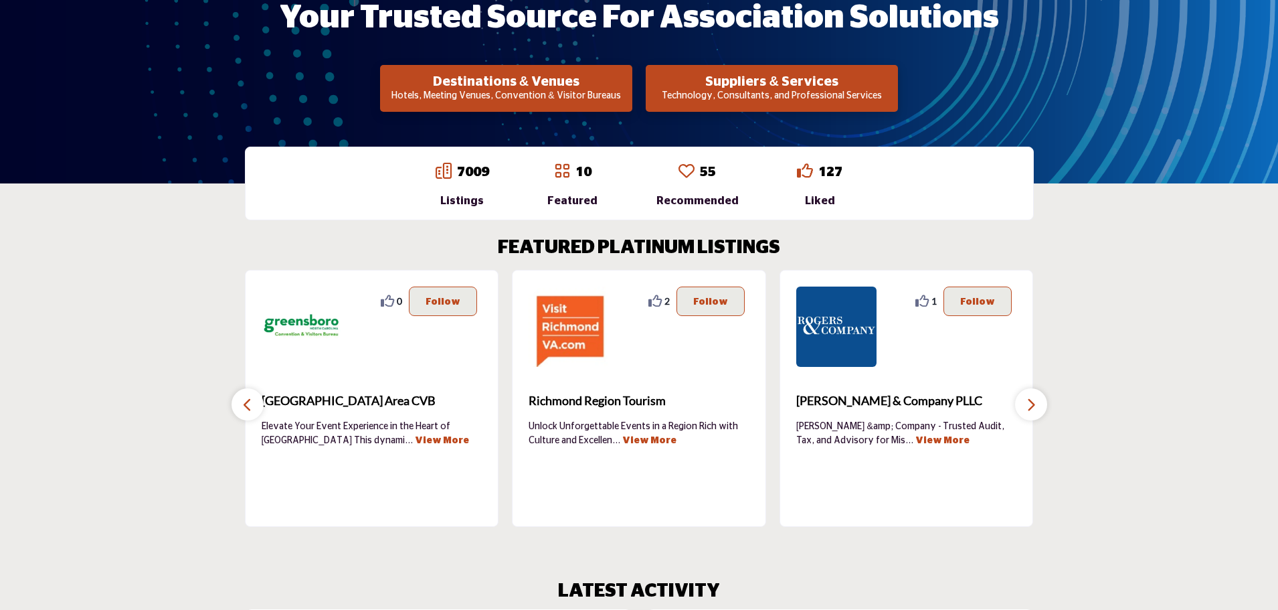
click at [1030, 403] on icon "button" at bounding box center [1031, 404] width 11 height 17
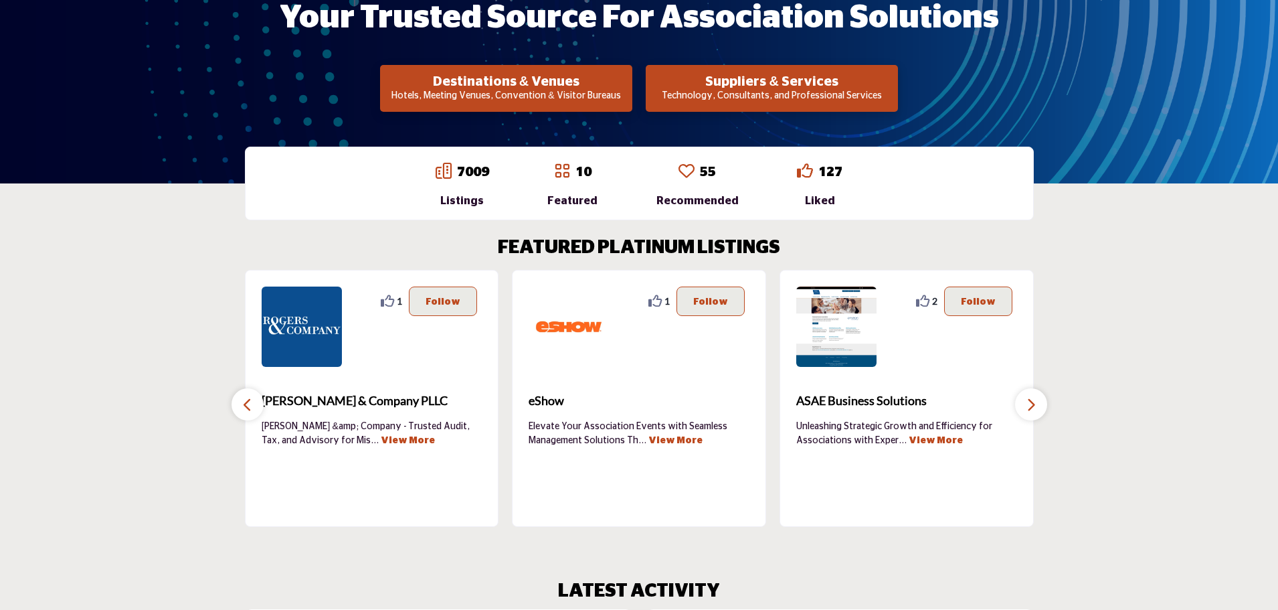
click at [1030, 403] on icon "button" at bounding box center [1031, 404] width 11 height 17
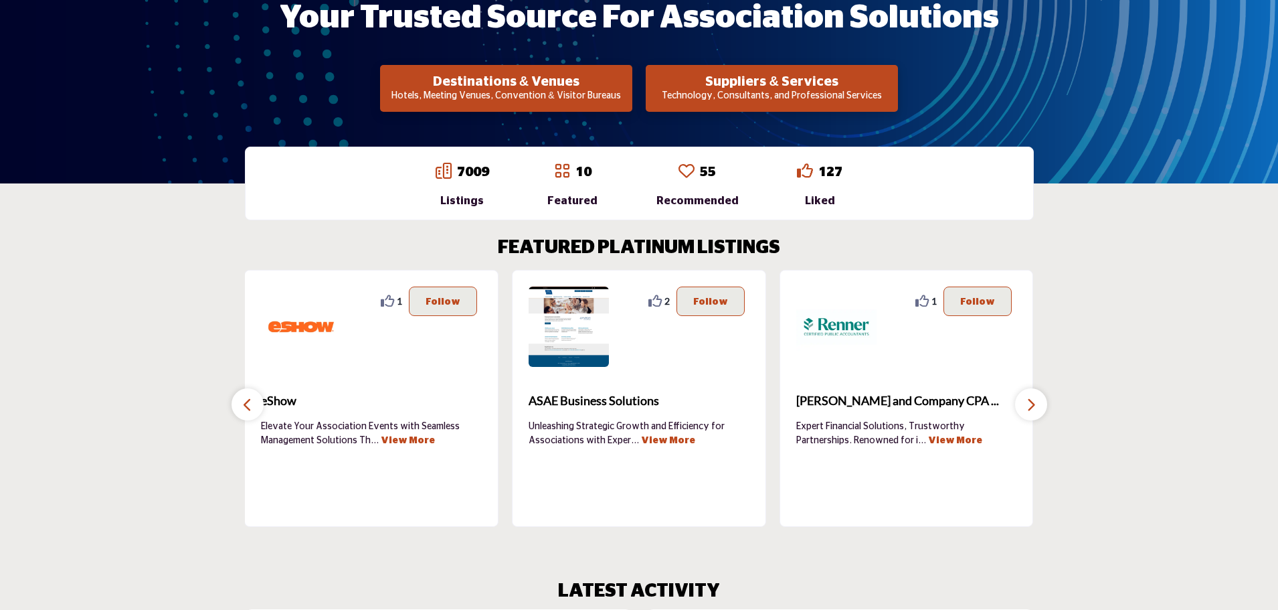
click at [1030, 403] on icon "button" at bounding box center [1031, 404] width 11 height 17
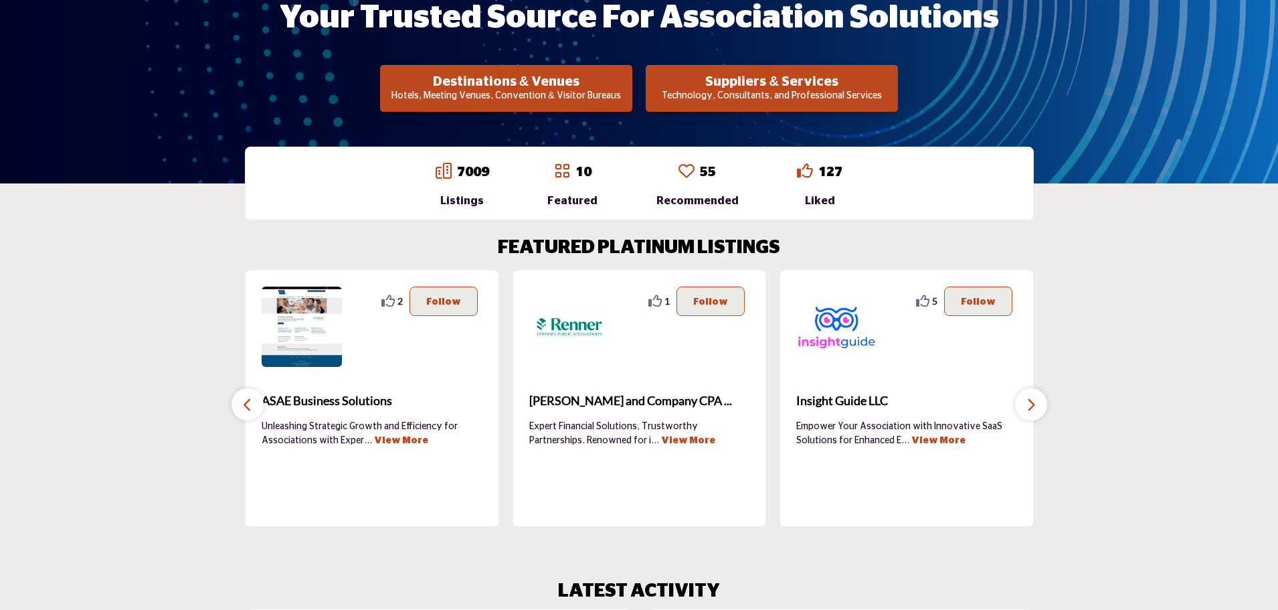
click at [1030, 403] on icon "button" at bounding box center [1031, 404] width 11 height 17
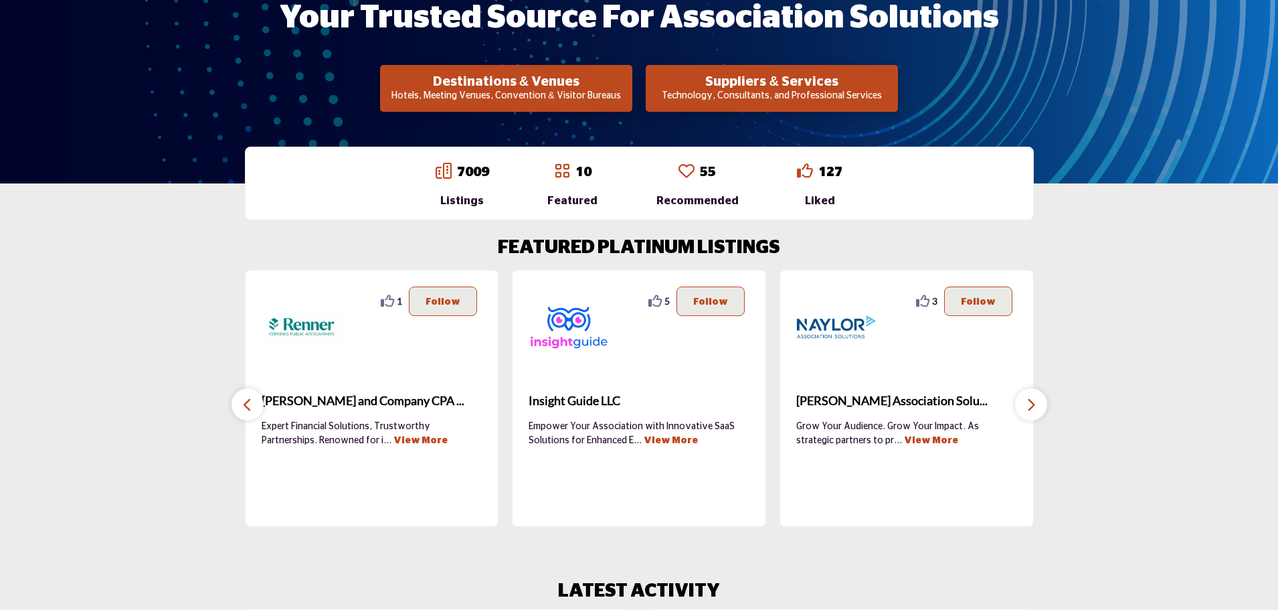
click at [1030, 403] on icon "button" at bounding box center [1031, 404] width 11 height 17
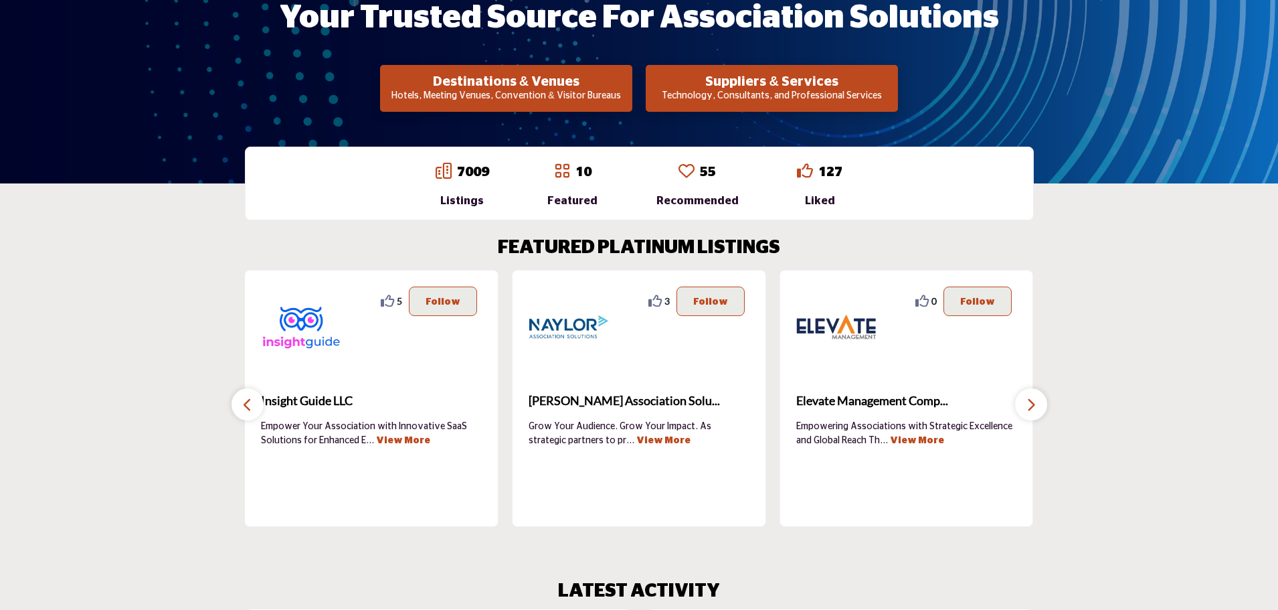
click at [1030, 403] on icon "button" at bounding box center [1031, 404] width 11 height 17
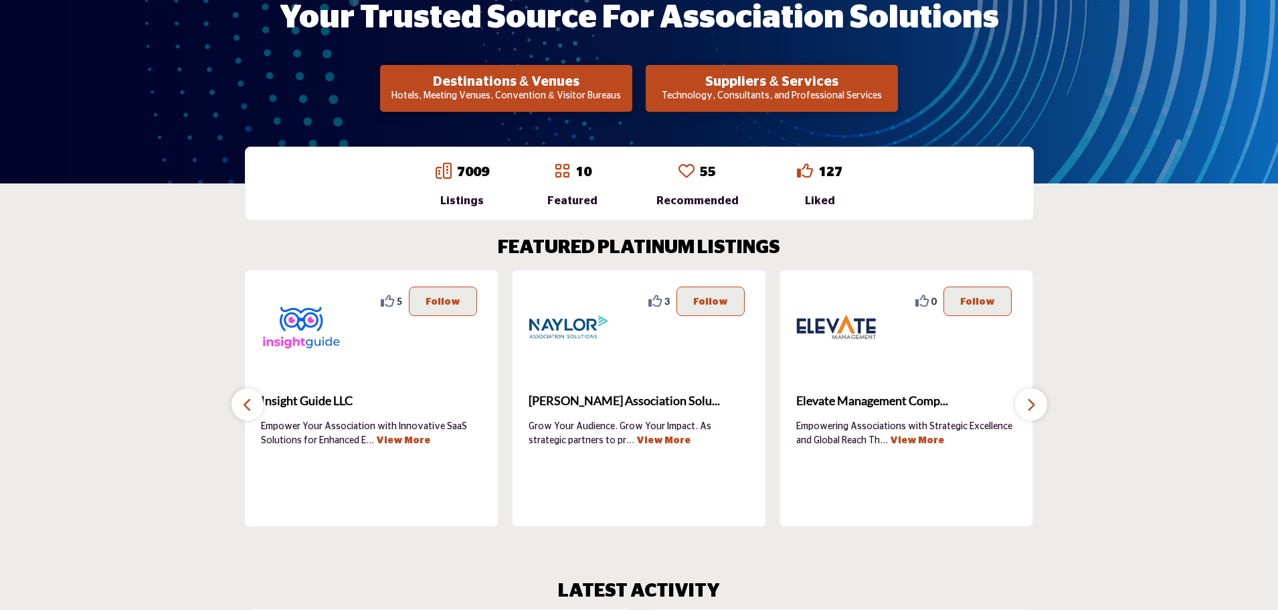
click at [1030, 403] on icon "button" at bounding box center [1031, 404] width 11 height 17
